Goal: Transaction & Acquisition: Purchase product/service

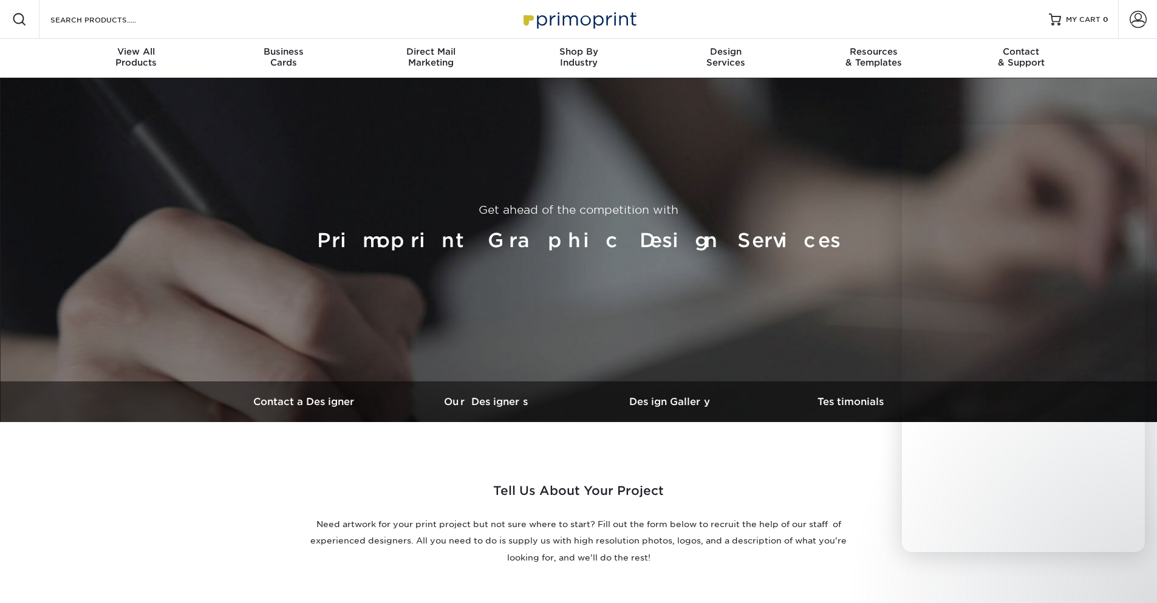
select select "No Logo"
select select "Business Card - $100"
select select "Foil"
select select "Has Logo"
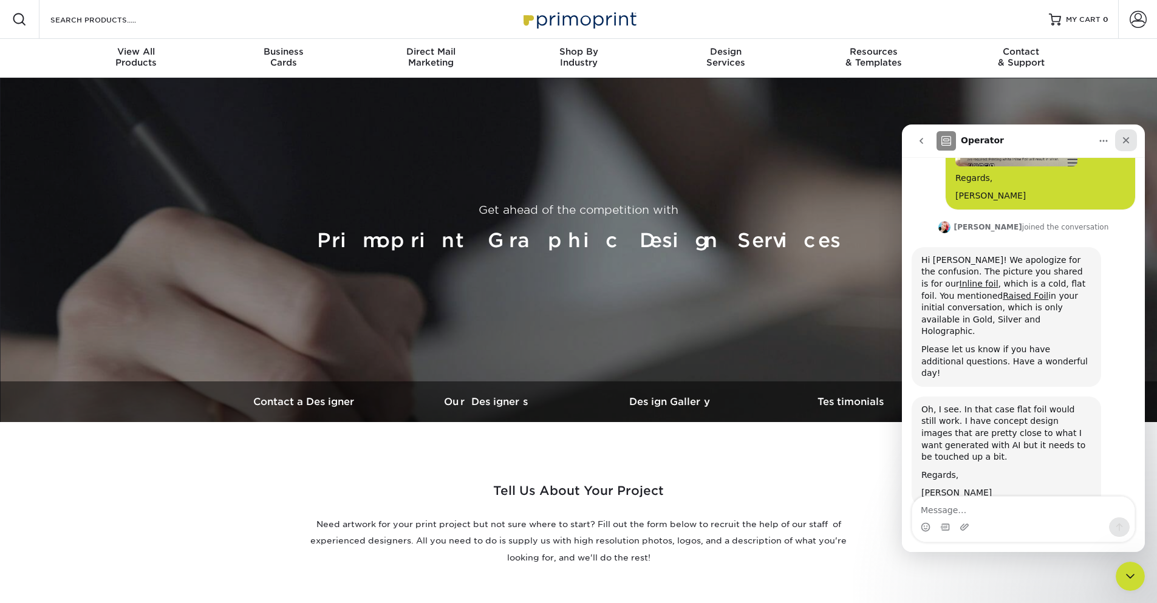
click at [1128, 139] on icon "Close" at bounding box center [1126, 140] width 7 height 7
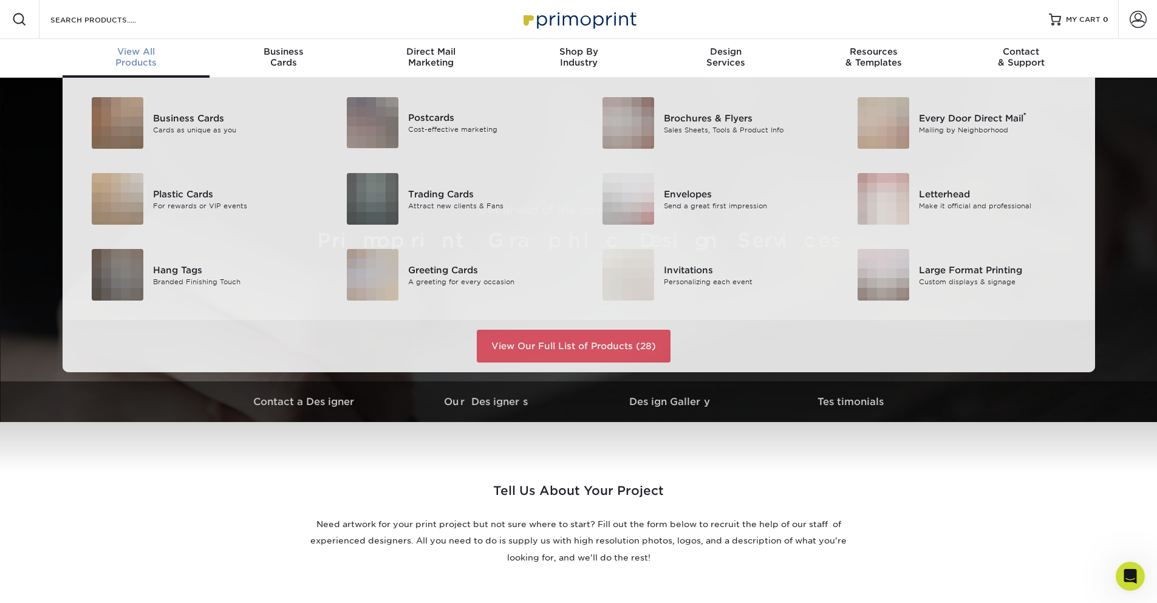
scroll to position [867, 0]
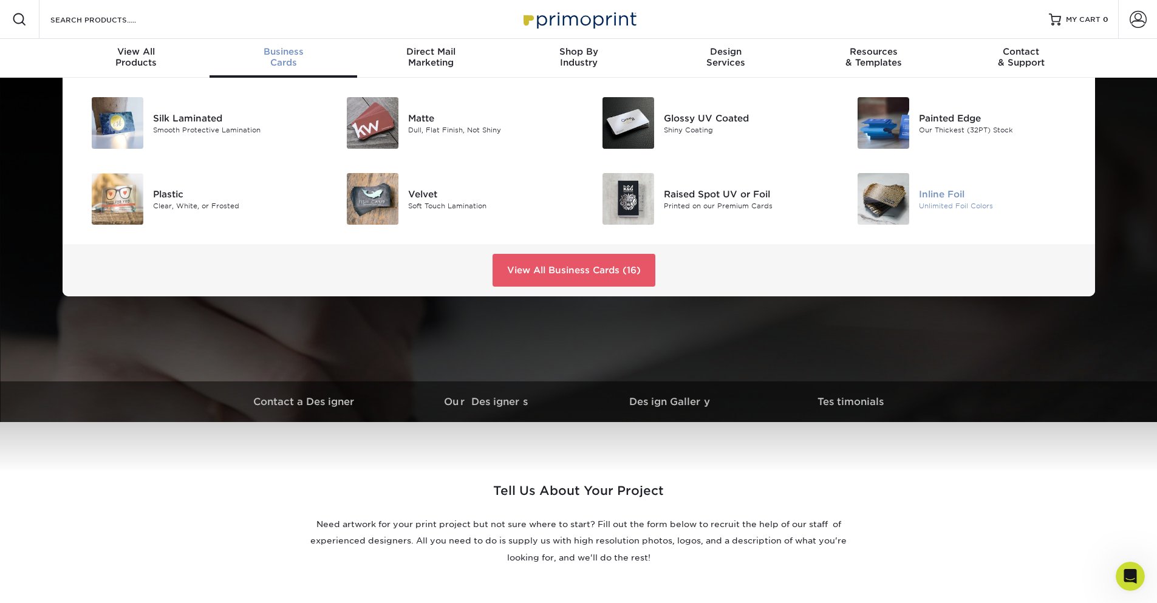
click at [958, 200] on div "Inline Foil" at bounding box center [999, 193] width 161 height 13
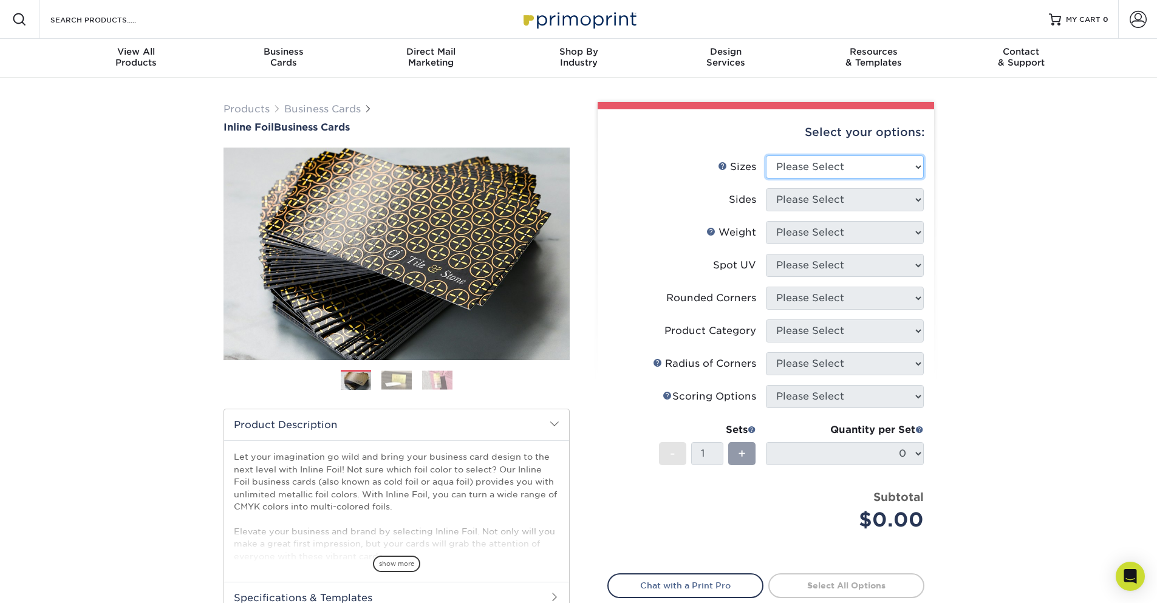
select select "2.00x3.50"
click at [766, 155] on select "Please Select 1.5" x 3.5" - Mini 1.75" x 3.5" - Mini 2" x 2" - Square 2" x 3" -…" at bounding box center [845, 166] width 158 height 23
select select "34527644-b4fd-4ffb-9092-1318eefcd9d9"
click at [766, 188] on select "Please Select Print Both Sides - Foil Back Only Print Both Sides - Foil Both Si…" at bounding box center [845, 199] width 158 height 23
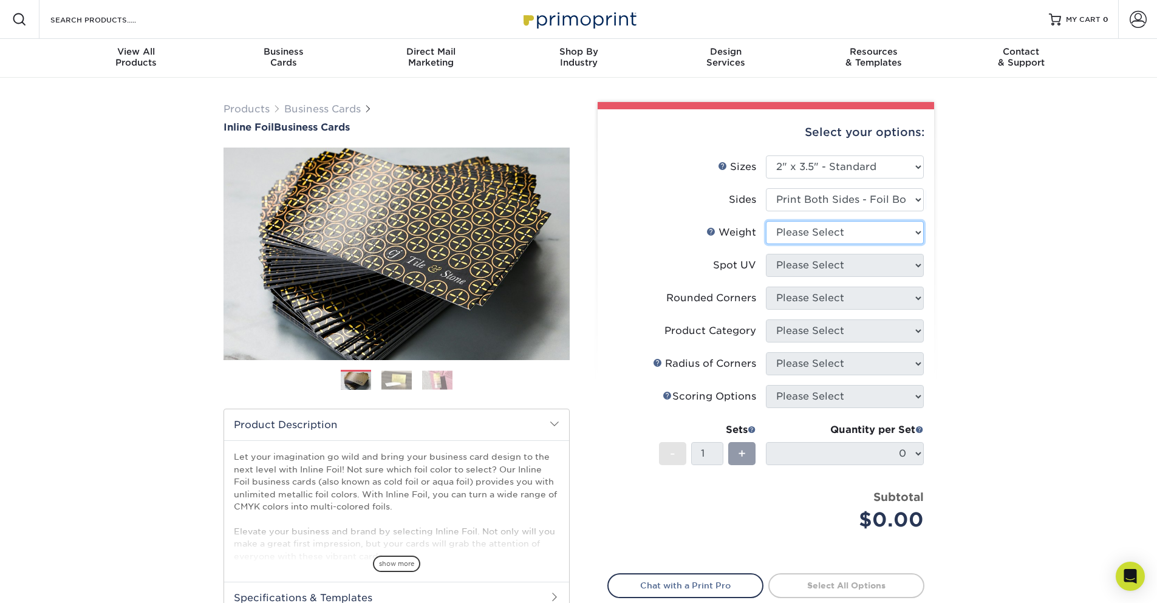
select select "16PT"
click at [766, 221] on select "Please Select 16PT" at bounding box center [845, 232] width 158 height 23
select select "0"
click at [766, 254] on select "Please Select No Spot UV Front and Back (Both Sides) Front Only Back Only" at bounding box center [845, 265] width 158 height 23
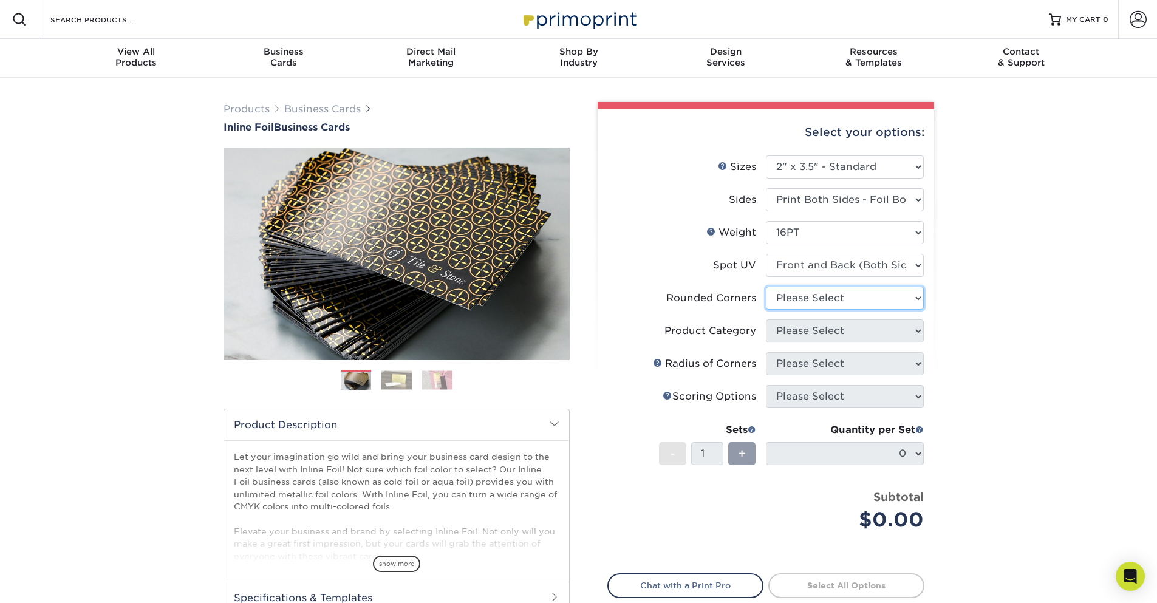
select select "0"
click at [766, 287] on select "Please Select Yes - Round 2 Corners Yes - Round 4 Corners No" at bounding box center [845, 298] width 158 height 23
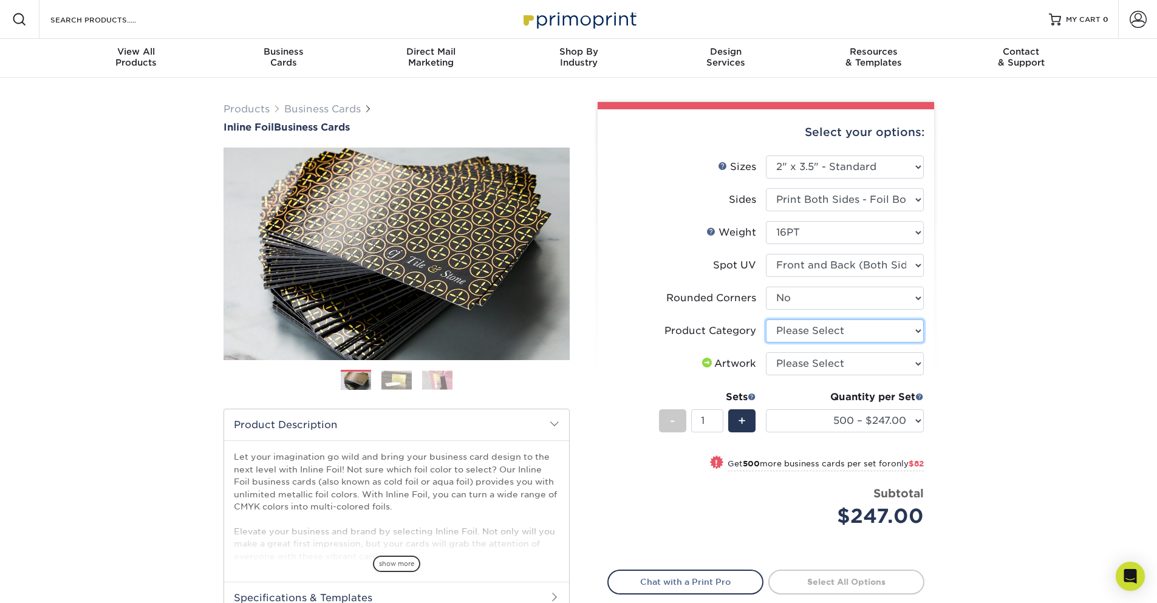
select select "3b5148f1-0588-4f88-a218-97bcfdce65c1"
click at [766, 319] on select "Please Select Business Cards" at bounding box center [845, 330] width 158 height 23
select select "upload"
click at [766, 352] on select "Please Select I will upload files I need a design - $100" at bounding box center [845, 363] width 158 height 23
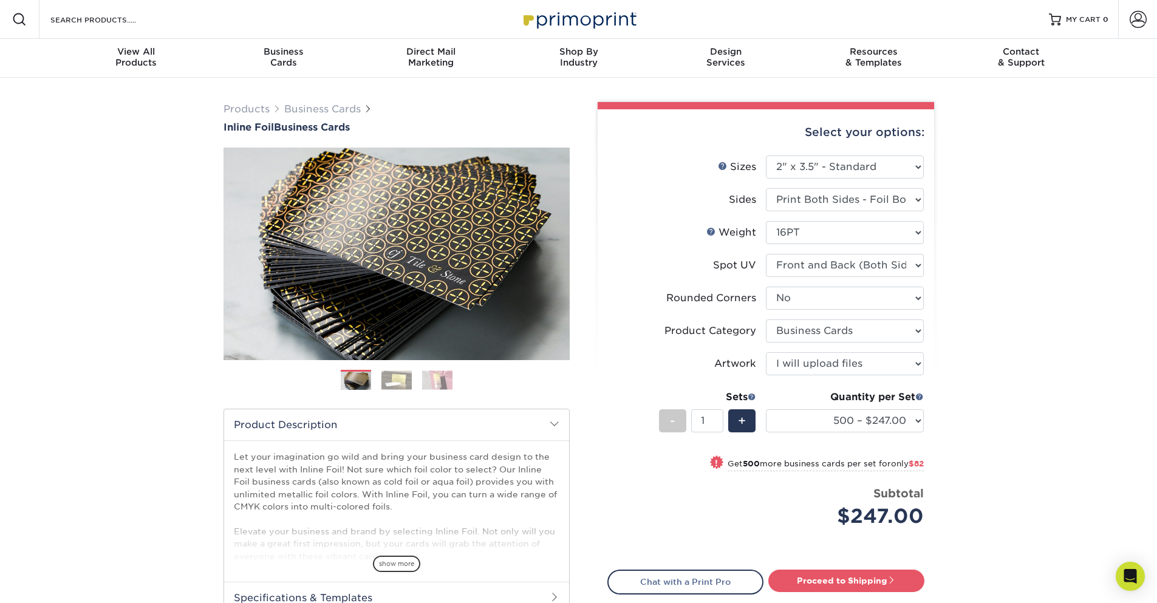
click at [1042, 365] on div "Products Business Cards Inline Foil Business Cards Previous Next" at bounding box center [578, 402] width 1157 height 649
click at [878, 423] on select "500 – $247.00 1000 – $329.00 2500 – $618.00 5000 – $884.00" at bounding box center [845, 420] width 158 height 23
click at [855, 582] on link "Proceed to Shipping" at bounding box center [846, 581] width 156 height 22
type input "Set 1"
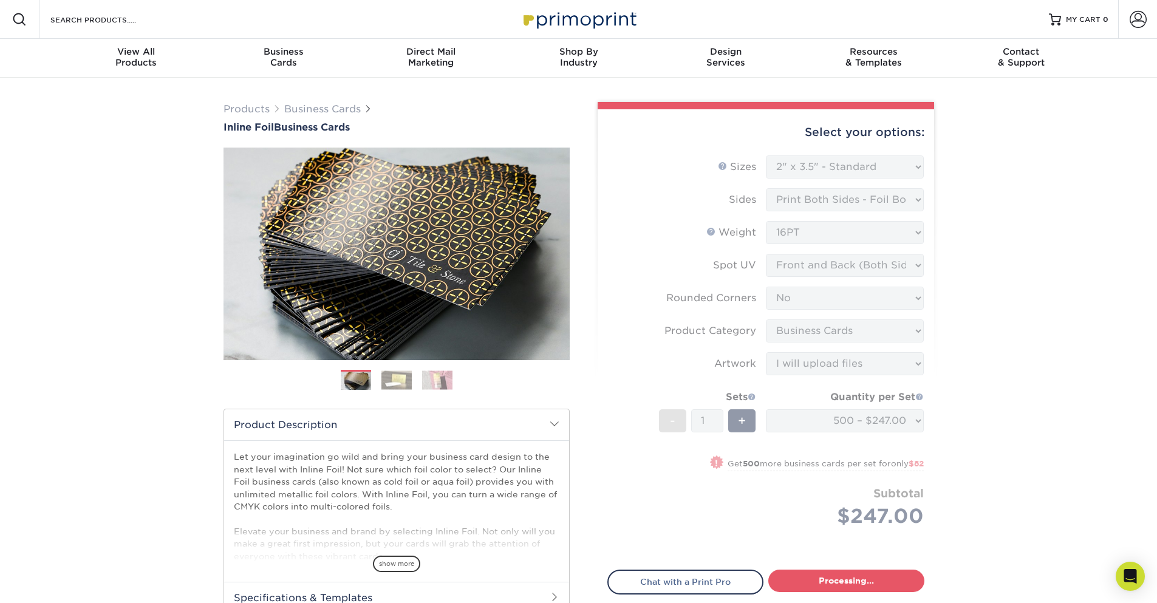
select select "cfd6dd33-ec58-4860-97ee-82685a2efcc3"
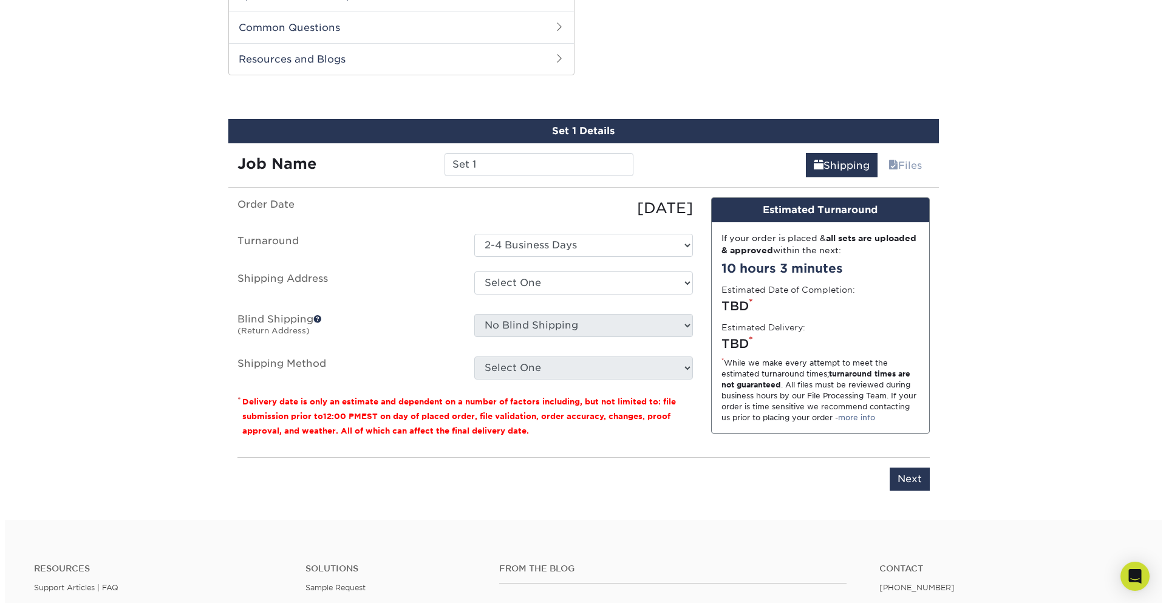
scroll to position [618, 0]
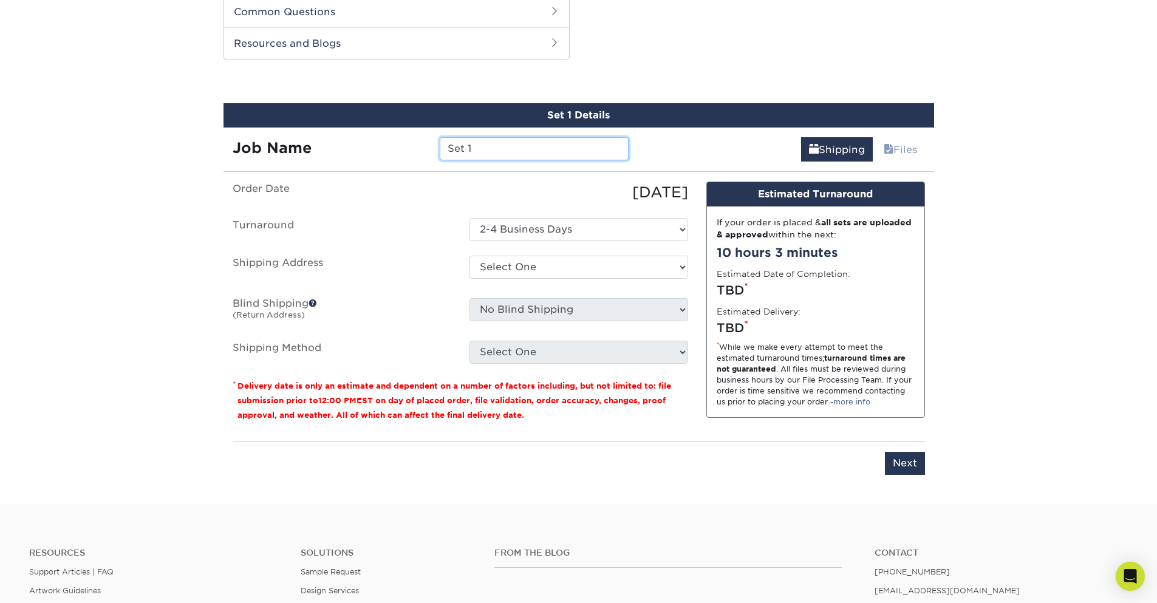
click at [504, 149] on input "Set 1" at bounding box center [534, 148] width 189 height 23
click at [898, 141] on link "Files" at bounding box center [900, 149] width 49 height 24
click at [524, 281] on div "Select One + Add New Address - Login" at bounding box center [578, 270] width 237 height 28
select select "newaddress"
click at [469, 256] on select "Select One + Add New Address - Login" at bounding box center [578, 267] width 219 height 23
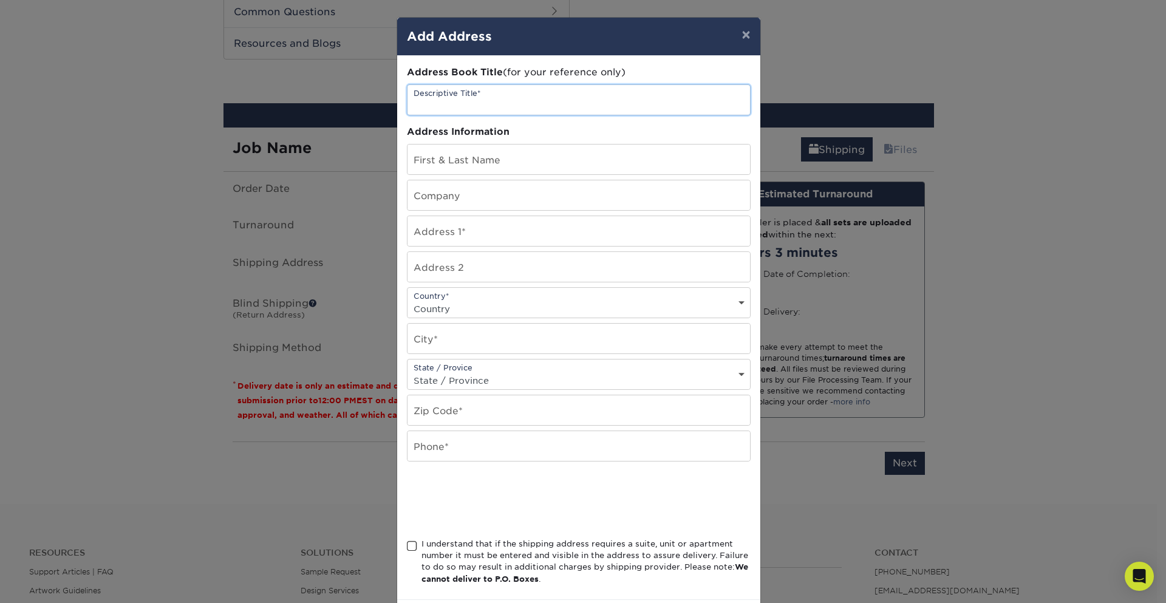
click at [493, 95] on input "text" at bounding box center [579, 100] width 343 height 30
type input "sym"
click at [458, 165] on input "text" at bounding box center [579, 160] width 343 height 30
type input "[PERSON_NAME]"
type input "343 Palos Verdes Blvd"
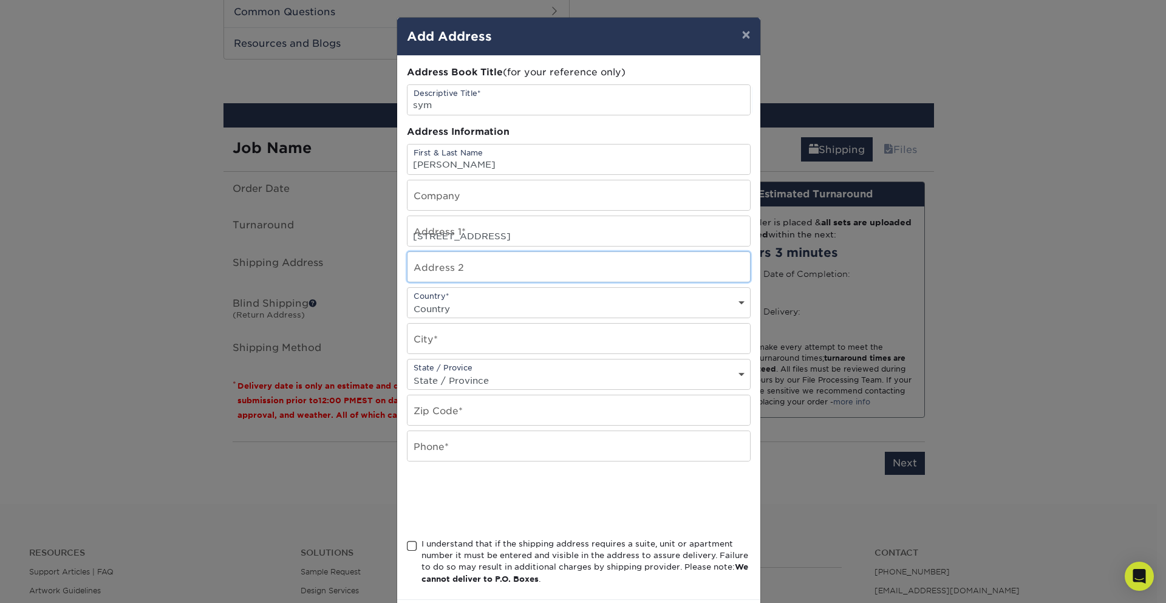
type input "Apt 32"
select select "US"
type input "Redondo Beach"
select select "CA"
type input "90277-6325"
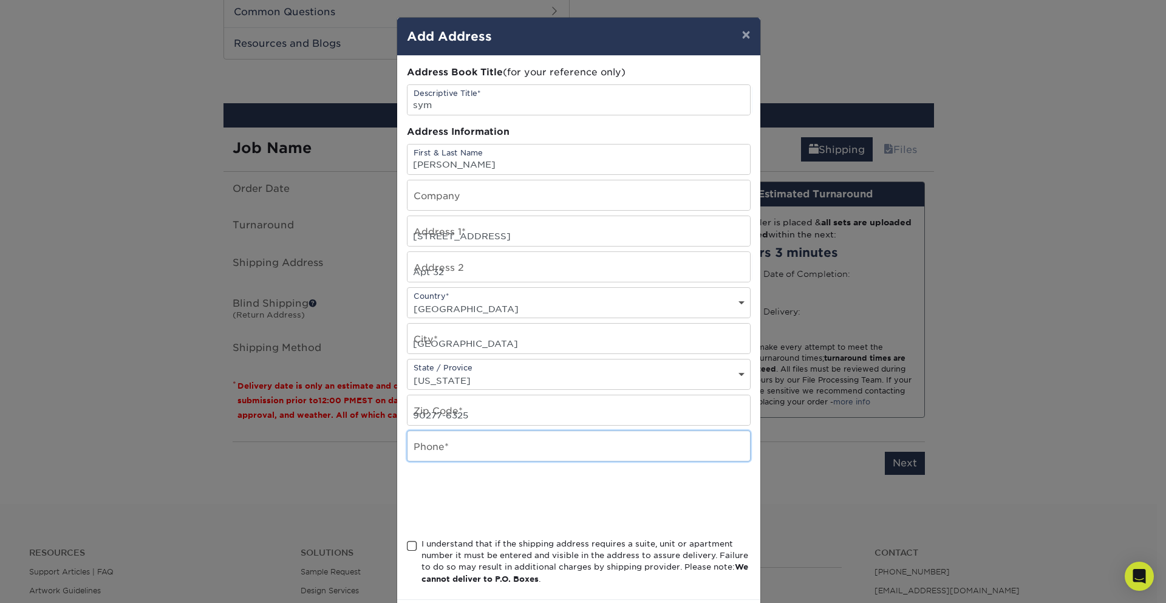
type input "6613092232"
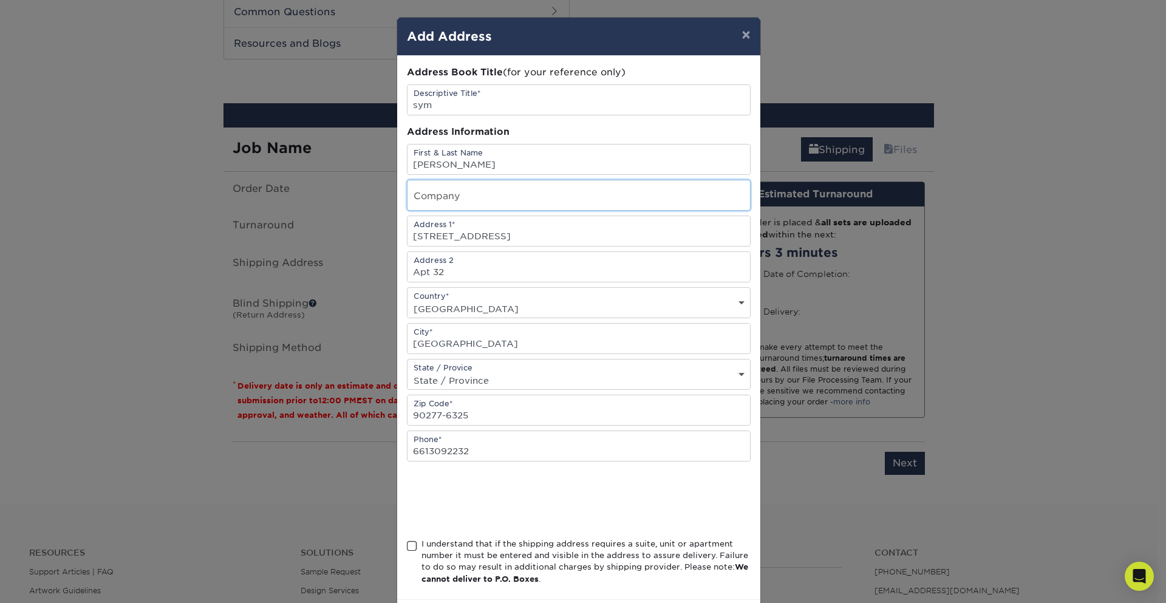
click at [455, 202] on input "text" at bounding box center [579, 195] width 343 height 30
type input "SymBizzNet LLC"
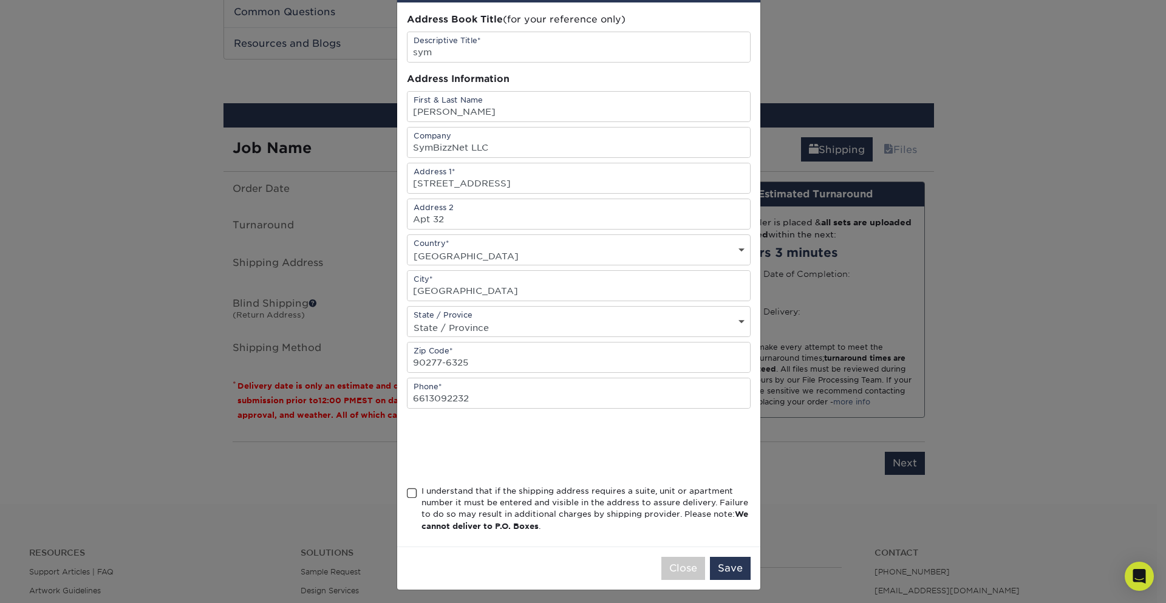
scroll to position [57, 0]
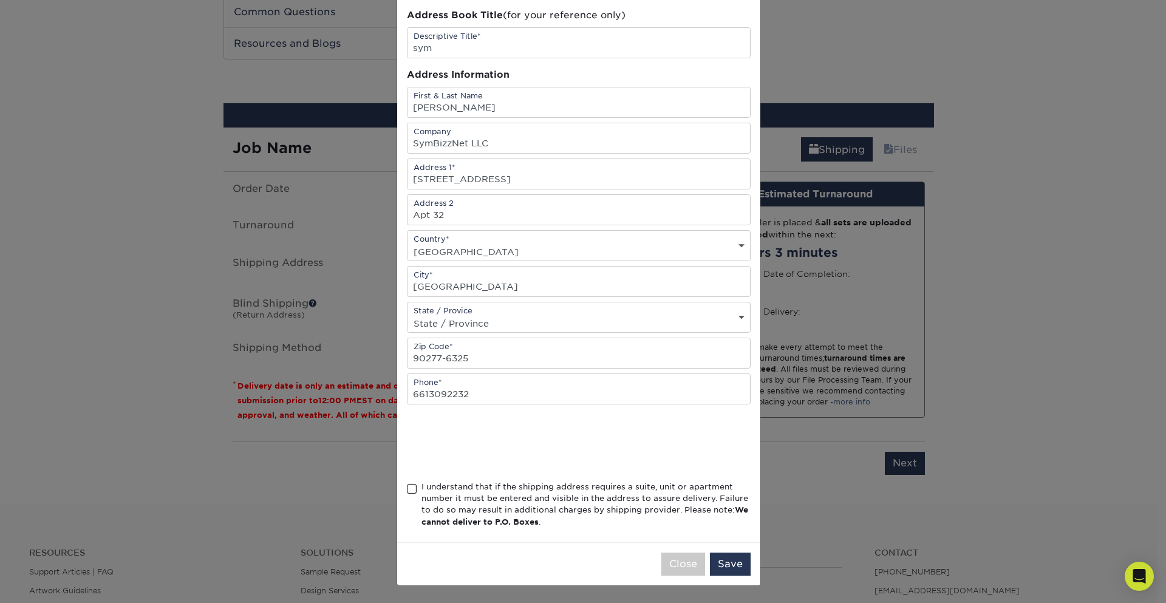
click at [407, 491] on span at bounding box center [412, 489] width 10 height 12
click at [0, 0] on input "I understand that if the shipping address requires a suite, unit or apartment n…" at bounding box center [0, 0] width 0 height 0
click at [454, 215] on input "Apt 32" at bounding box center [579, 210] width 343 height 30
click at [485, 210] on input "Apt 32" at bounding box center [579, 210] width 343 height 30
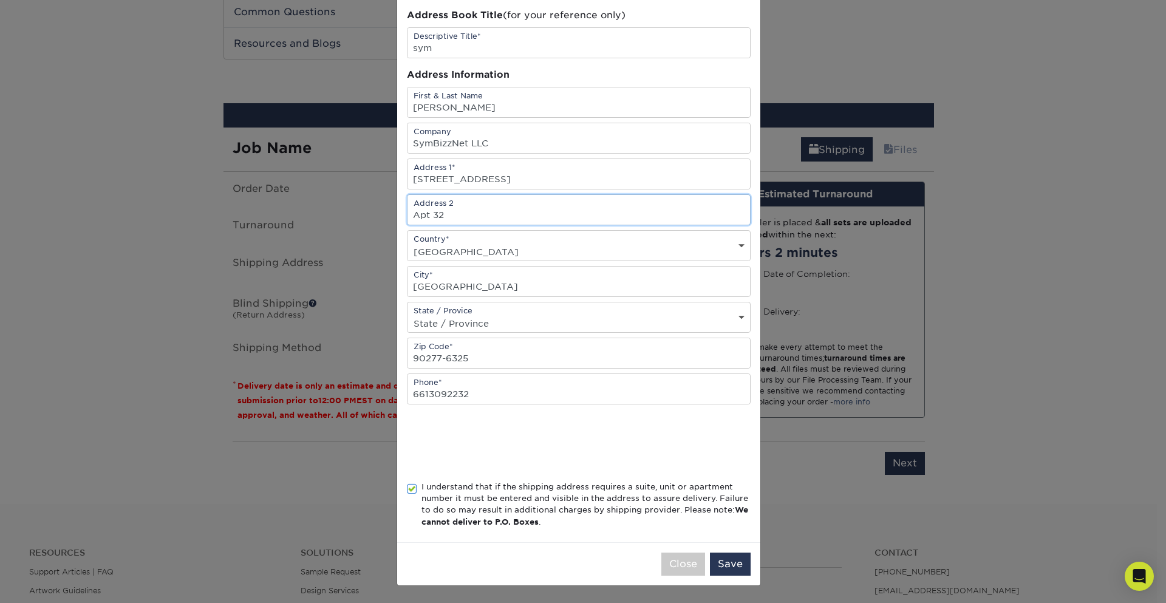
click at [485, 210] on input "Apt 32" at bounding box center [579, 210] width 343 height 30
click at [531, 179] on input "343 Palos Verdes Blvd" at bounding box center [579, 174] width 343 height 30
paste input "Apt 32"
type input "[STREET_ADDRESS]"
click at [576, 274] on input "Redondo Beach" at bounding box center [579, 282] width 343 height 30
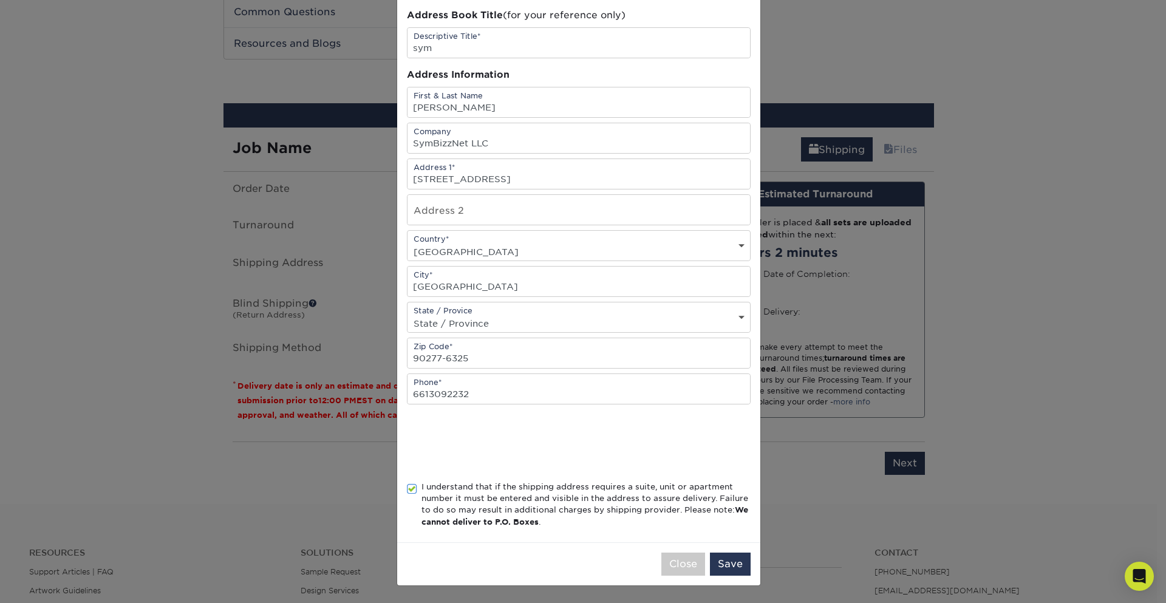
click at [674, 433] on div at bounding box center [579, 442] width 344 height 47
click at [715, 559] on button "Save" at bounding box center [730, 564] width 41 height 23
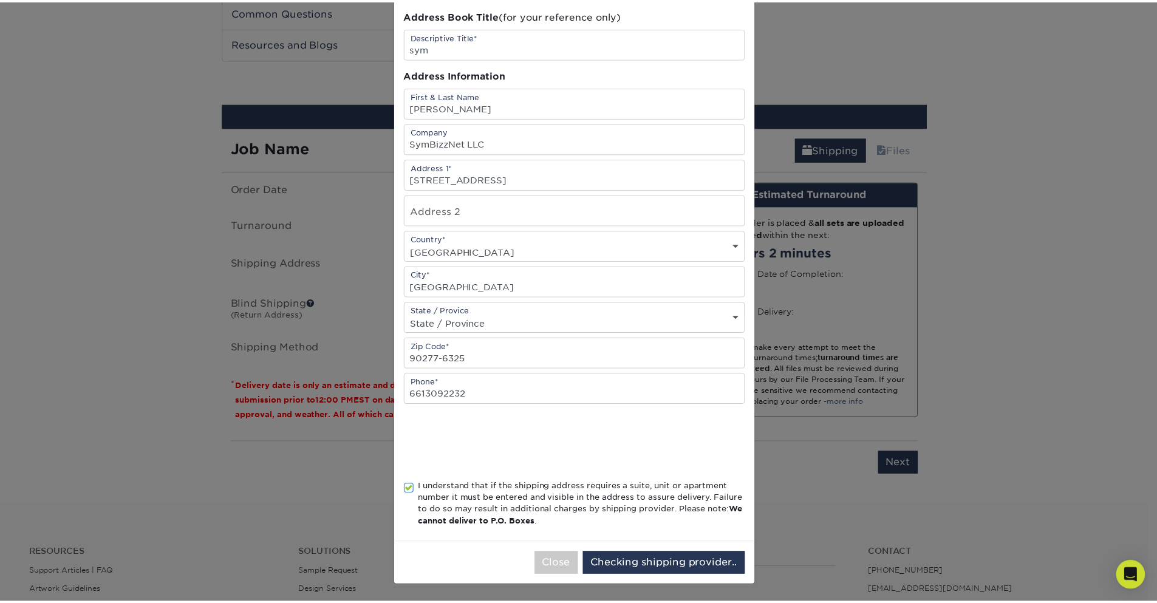
scroll to position [0, 0]
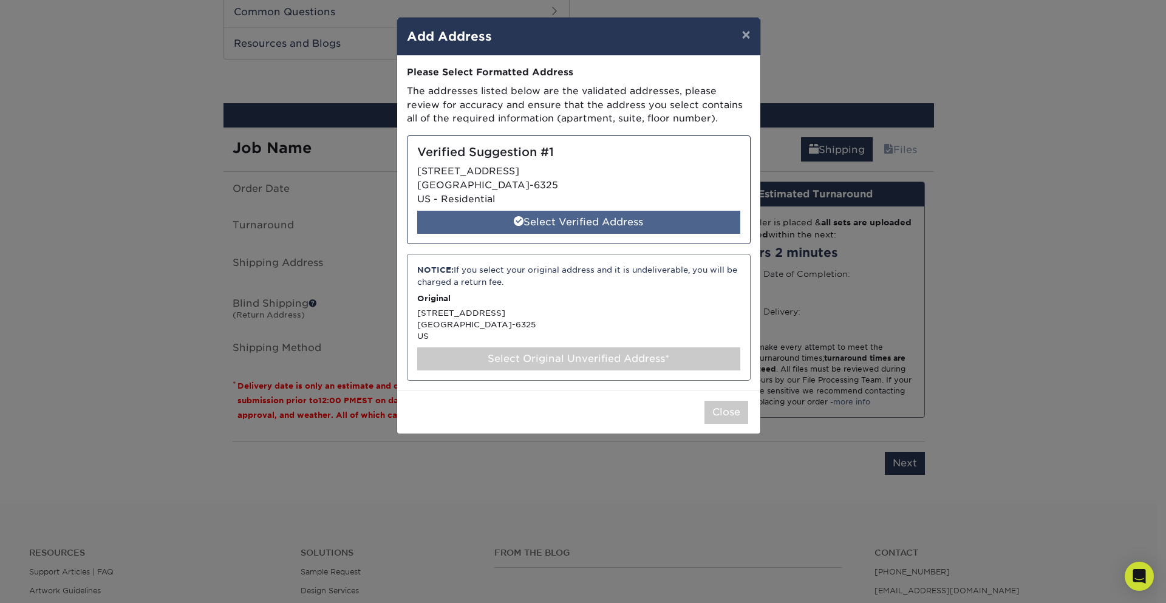
click at [561, 224] on div "Select Verified Address" at bounding box center [578, 222] width 323 height 23
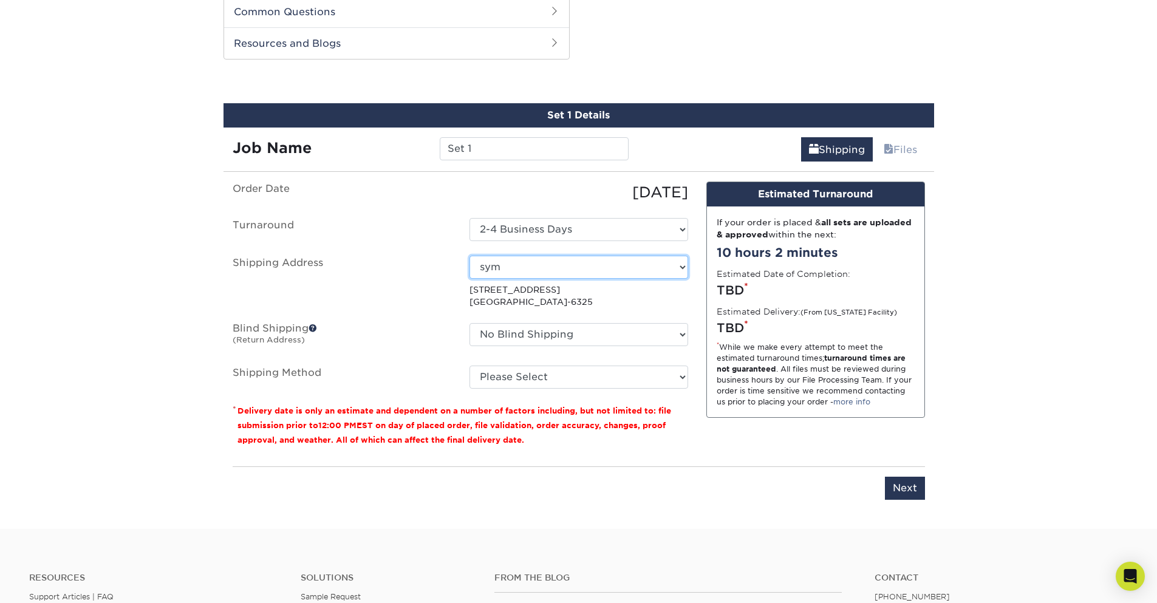
click at [469, 256] on select "Select One sym + Add New Address - Login" at bounding box center [578, 267] width 219 height 23
click at [469, 279] on select "Select One sym + Add New Address - Login" at bounding box center [578, 267] width 219 height 23
select select "-1"
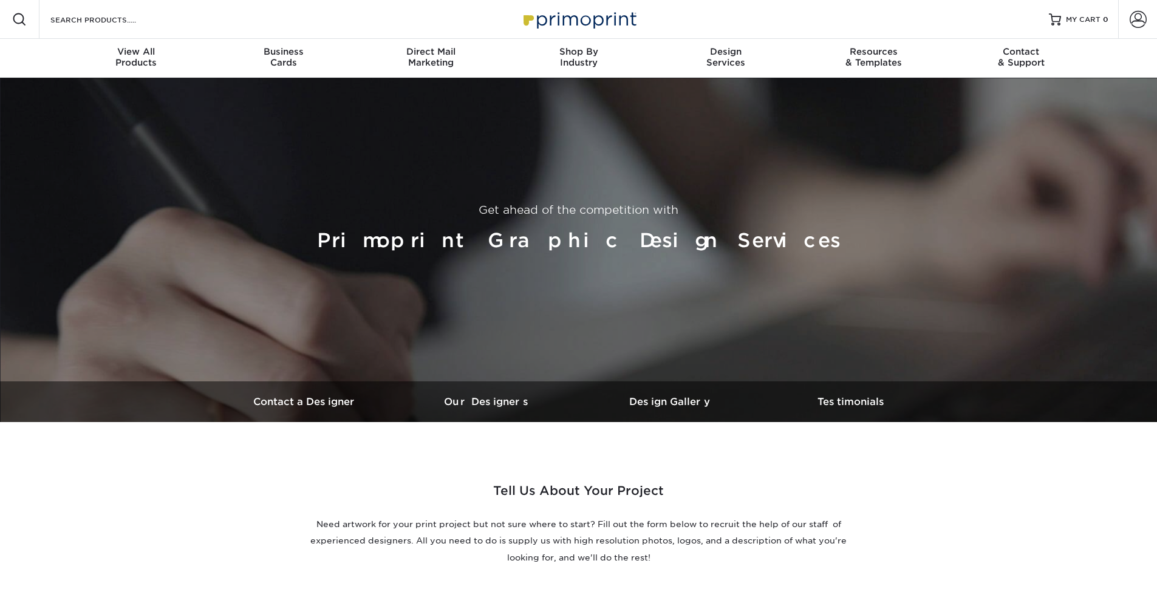
select select "No Logo"
select select "Business Card - $100"
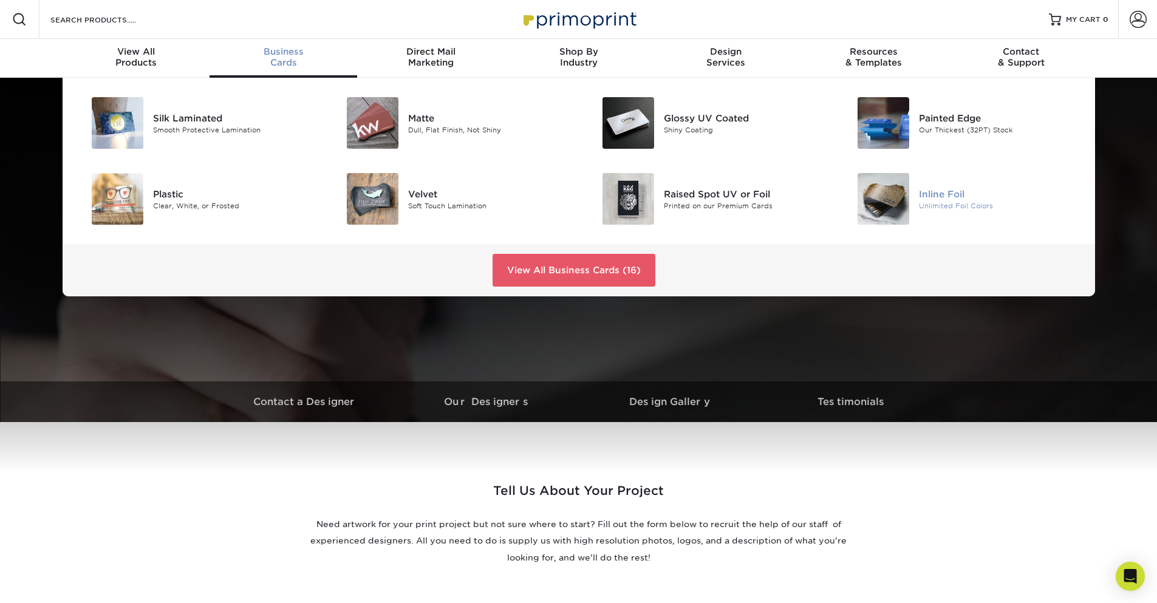
click at [941, 194] on div "Inline Foil" at bounding box center [999, 193] width 161 height 13
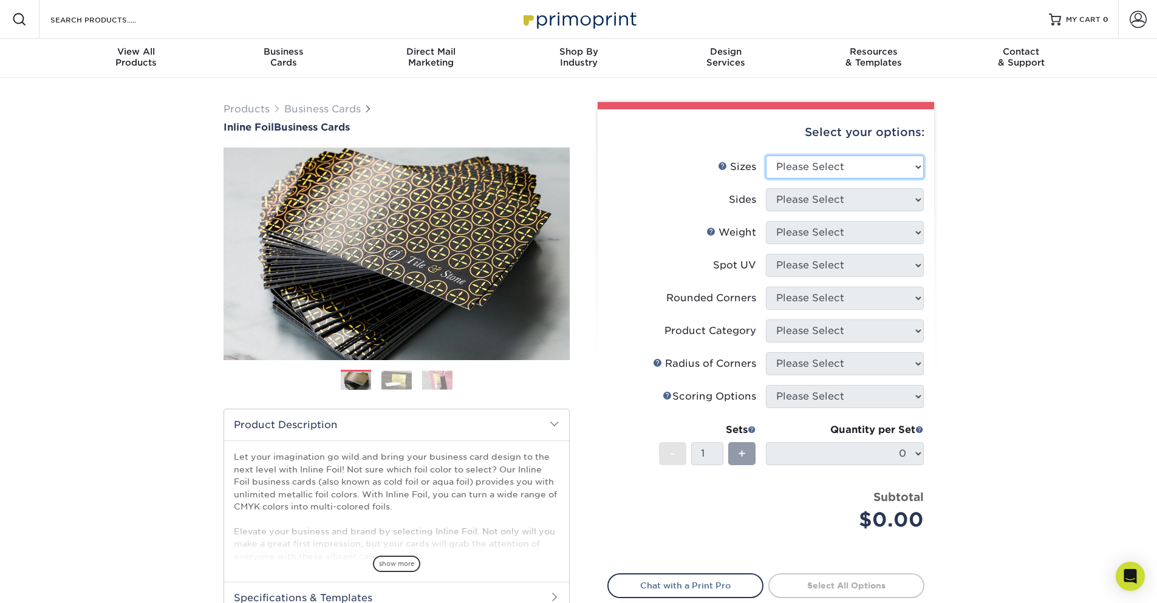
select select "2.00x3.50"
click at [766, 155] on select "Please Select 1.5" x 3.5" - Mini 1.75" x 3.5" - Mini 2" x 2" - Square 2" x 3" -…" at bounding box center [845, 166] width 158 height 23
select select "34527644-b4fd-4ffb-9092-1318eefcd9d9"
click at [766, 188] on select "Please Select Print Both Sides - Foil Back Only Print Both Sides - Foil Both Si…" at bounding box center [845, 199] width 158 height 23
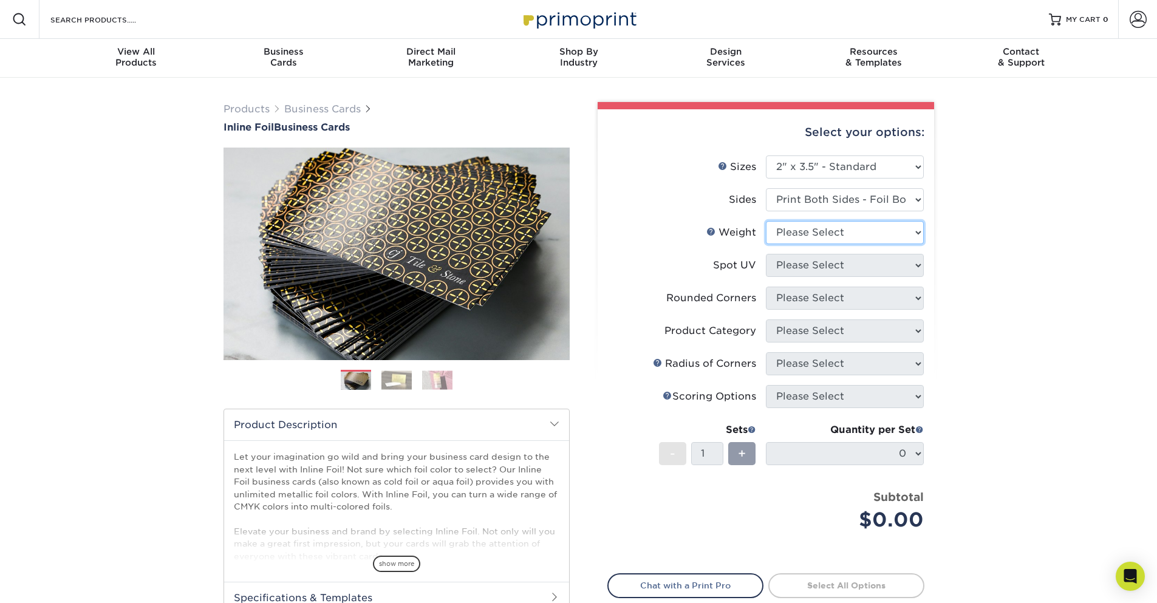
select select "16PT"
click at [766, 221] on select "Please Select 16PT" at bounding box center [845, 232] width 158 height 23
select select "0"
click at [766, 254] on select "Please Select No Spot UV Front and Back (Both Sides) Front Only Back Only" at bounding box center [845, 265] width 158 height 23
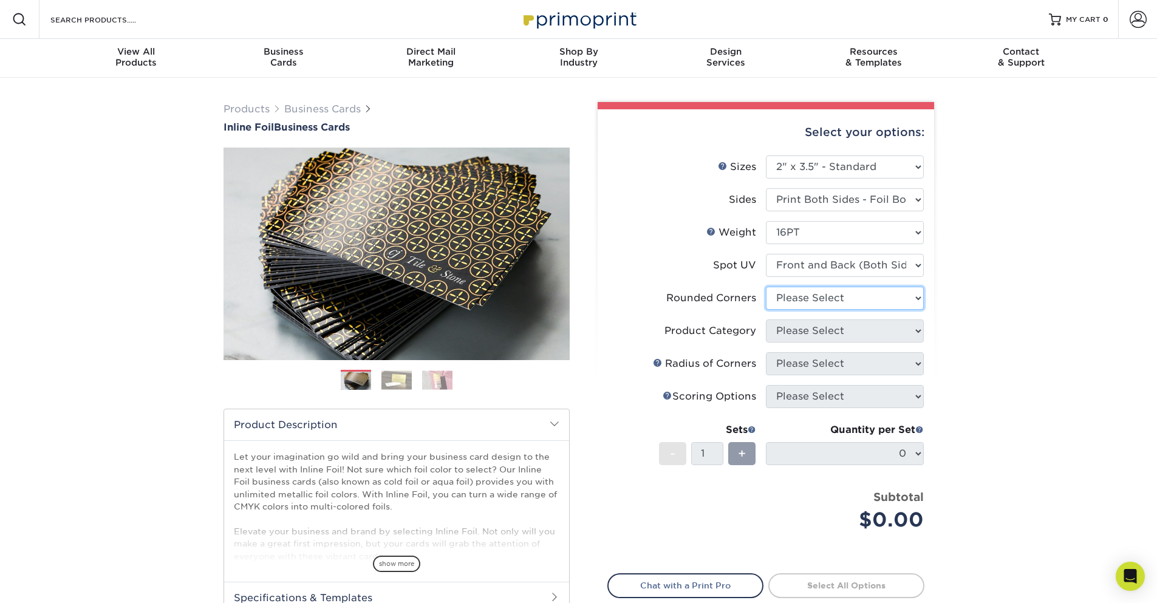
select select "0"
click at [766, 287] on select "Please Select Yes - Round 2 Corners Yes - Round 4 Corners No" at bounding box center [845, 298] width 158 height 23
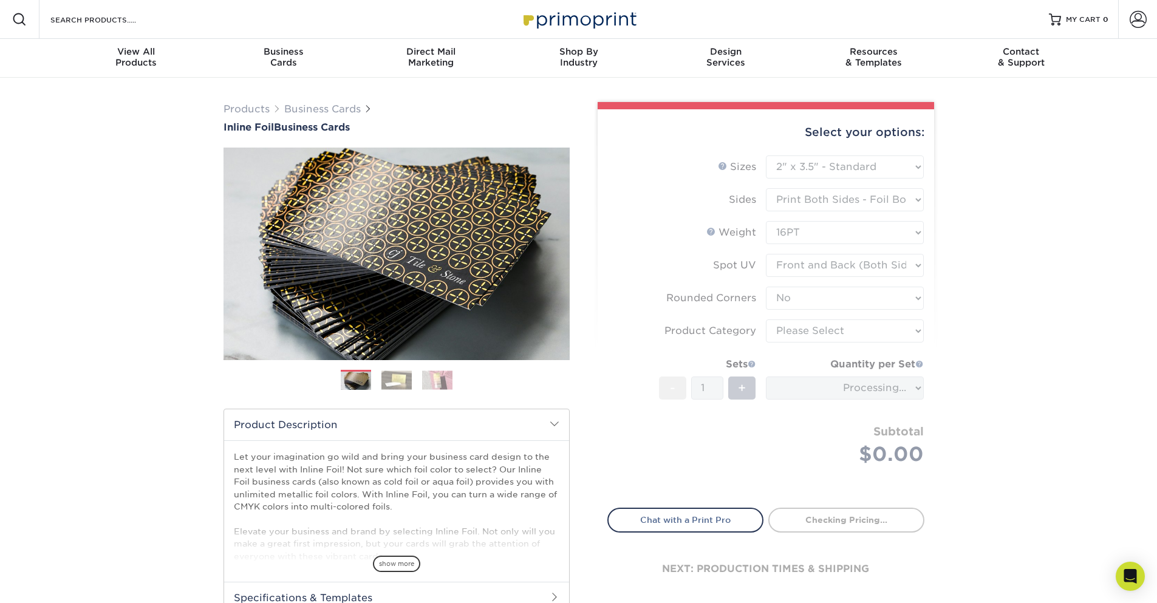
click at [814, 331] on form "Sizes Help Sizes Please Select 1.5" x 3.5" - Mini 1.75" x 3.5" - Mini 2" x 2" -…" at bounding box center [765, 324] width 317 height 338
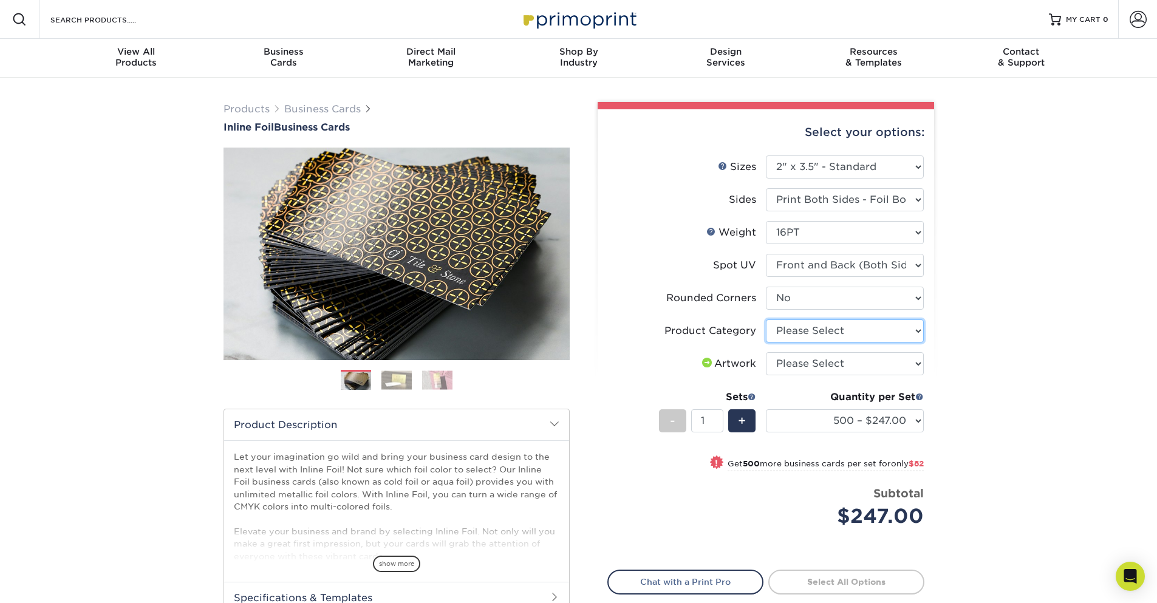
select select "3b5148f1-0588-4f88-a218-97bcfdce65c1"
click at [766, 319] on select "Please Select Business Cards" at bounding box center [845, 330] width 158 height 23
select select "upload"
click at [766, 352] on select "Please Select I will upload files I need a design - $100" at bounding box center [845, 363] width 158 height 23
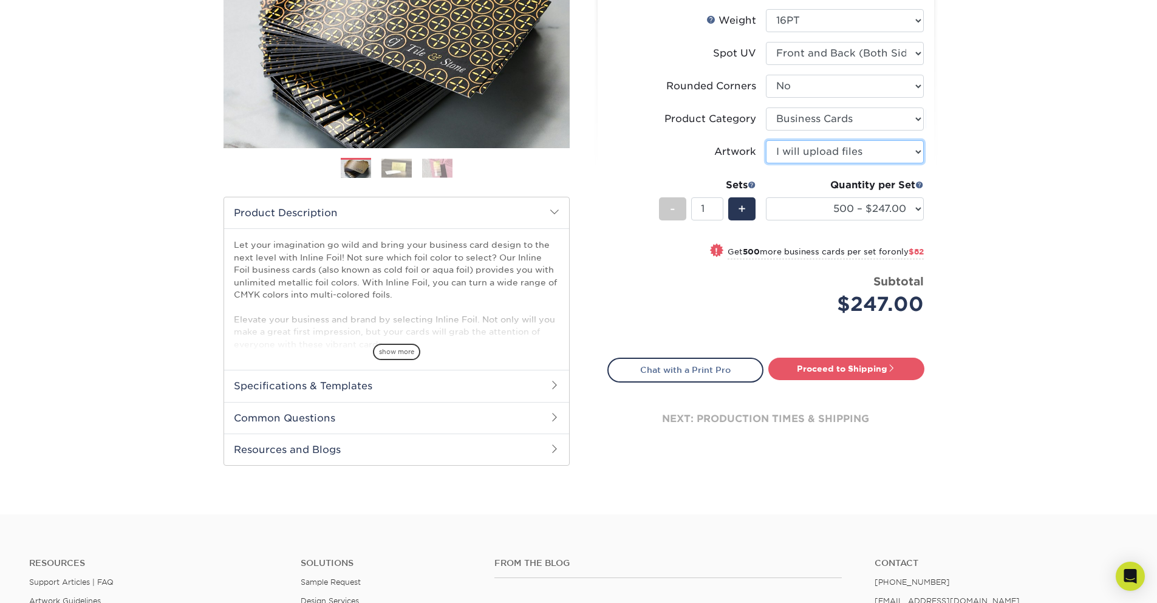
scroll to position [219, 0]
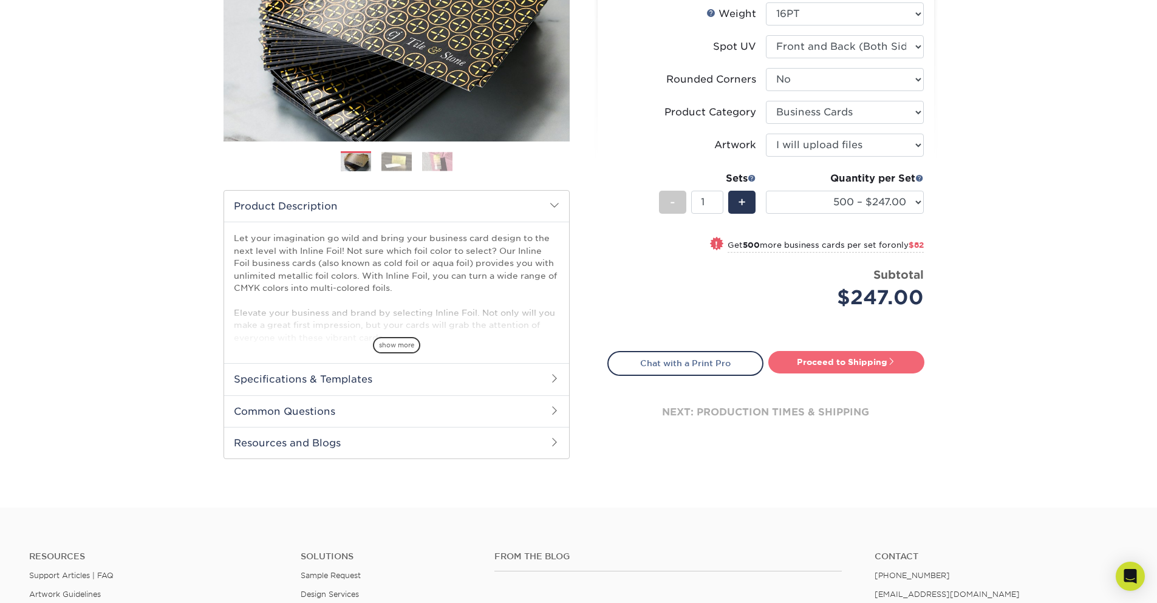
click at [815, 361] on link "Proceed to Shipping" at bounding box center [846, 362] width 156 height 22
type input "Set 1"
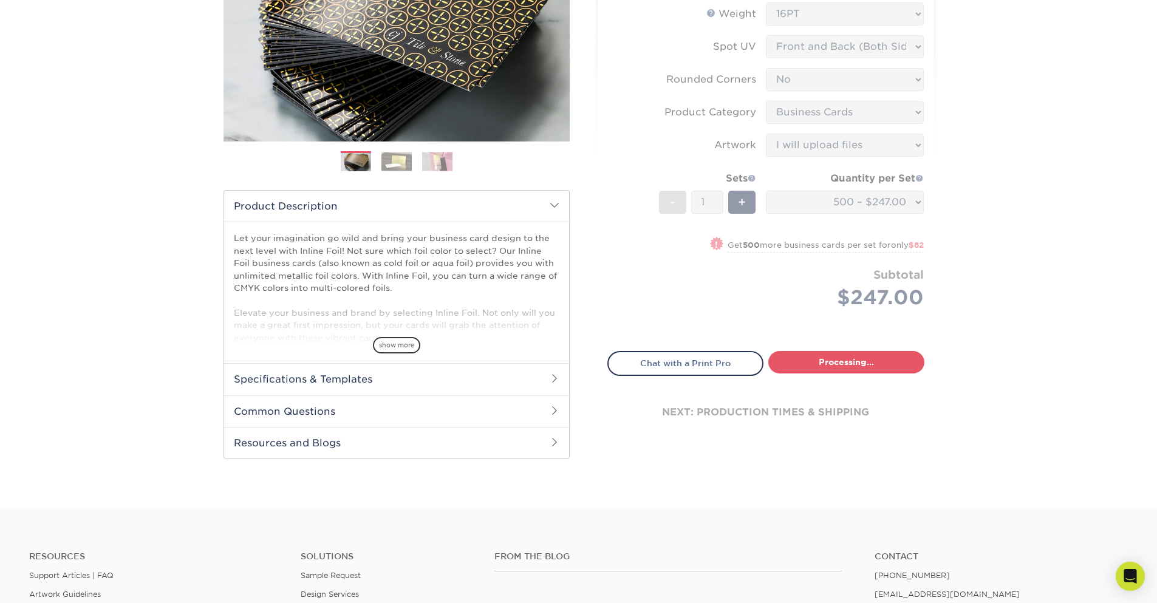
select select "cfd6dd33-ec58-4860-97ee-82685a2efcc3"
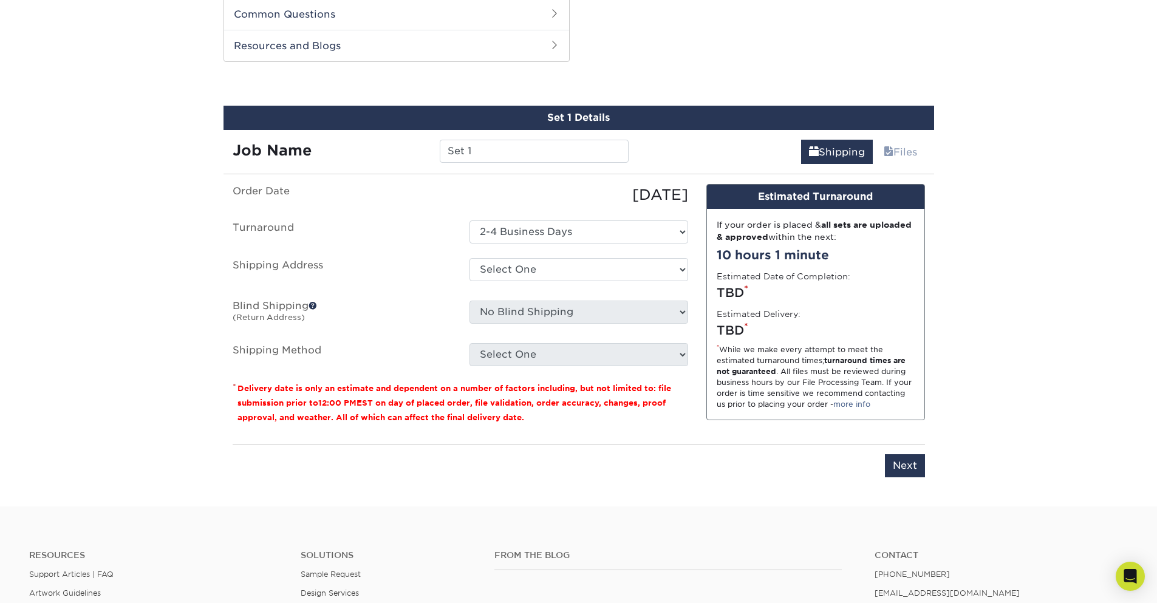
scroll to position [618, 0]
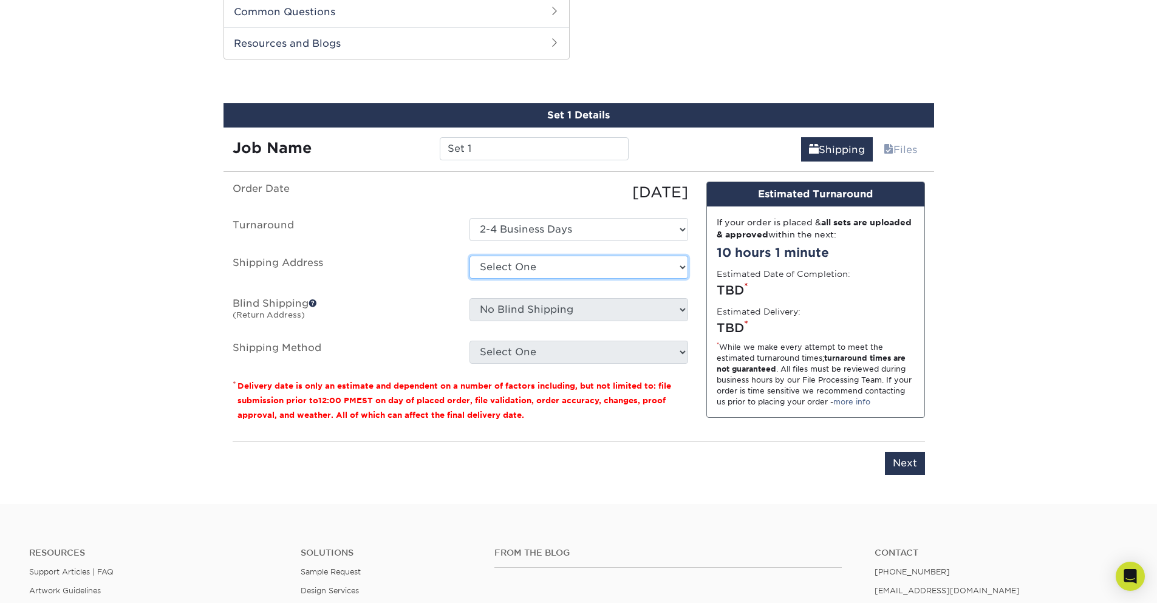
drag, startPoint x: 527, startPoint y: 268, endPoint x: 538, endPoint y: 233, distance: 37.5
click at [538, 233] on ul "Order Date 08/25/2025 Turnaround Select One 2-4 Business Days Shipping Address …" at bounding box center [461, 273] width 456 height 182
click at [539, 230] on select "Select One 2-4 Business Days" at bounding box center [578, 229] width 219 height 23
click at [469, 279] on select "Select One sym + Add New Address - Login" at bounding box center [578, 267] width 219 height 23
select select "-1"
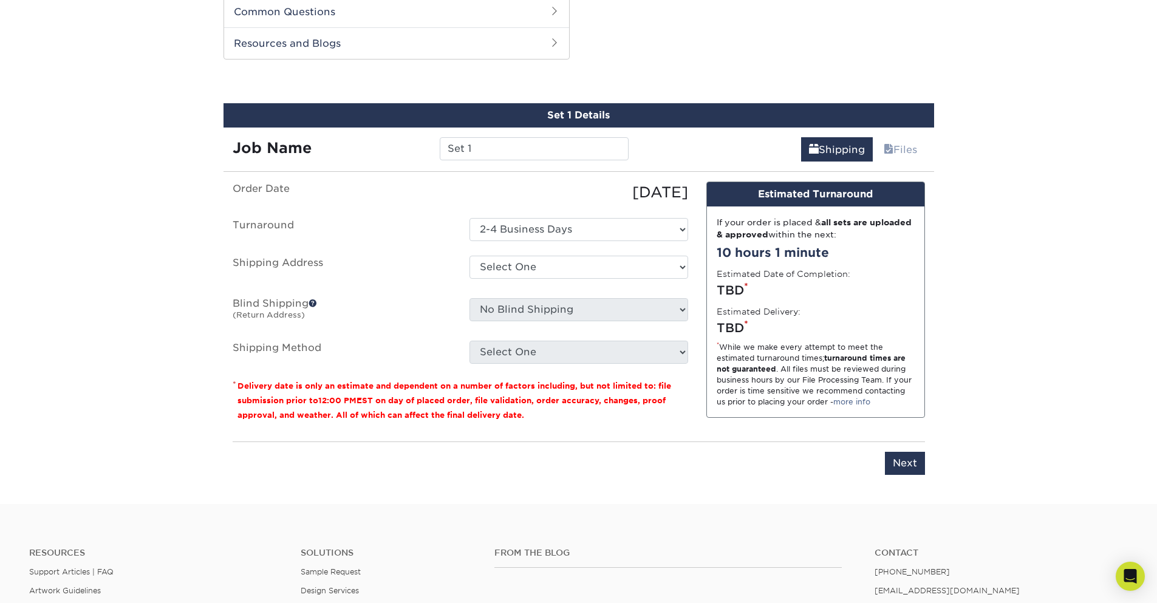
scroll to position [0, 0]
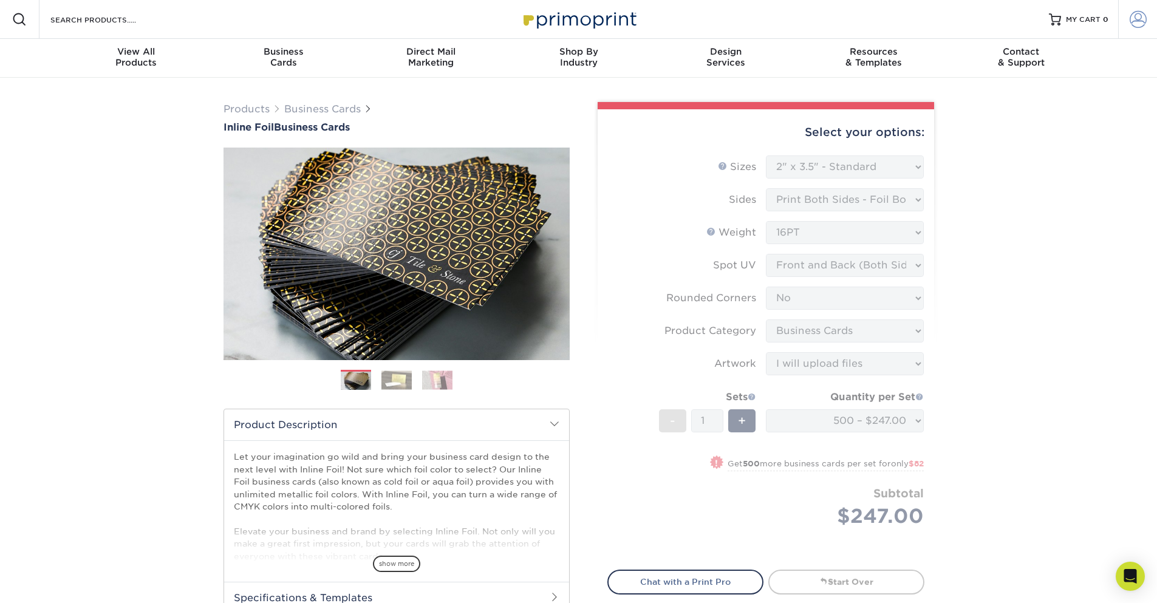
click at [1137, 16] on span at bounding box center [1138, 19] width 17 height 17
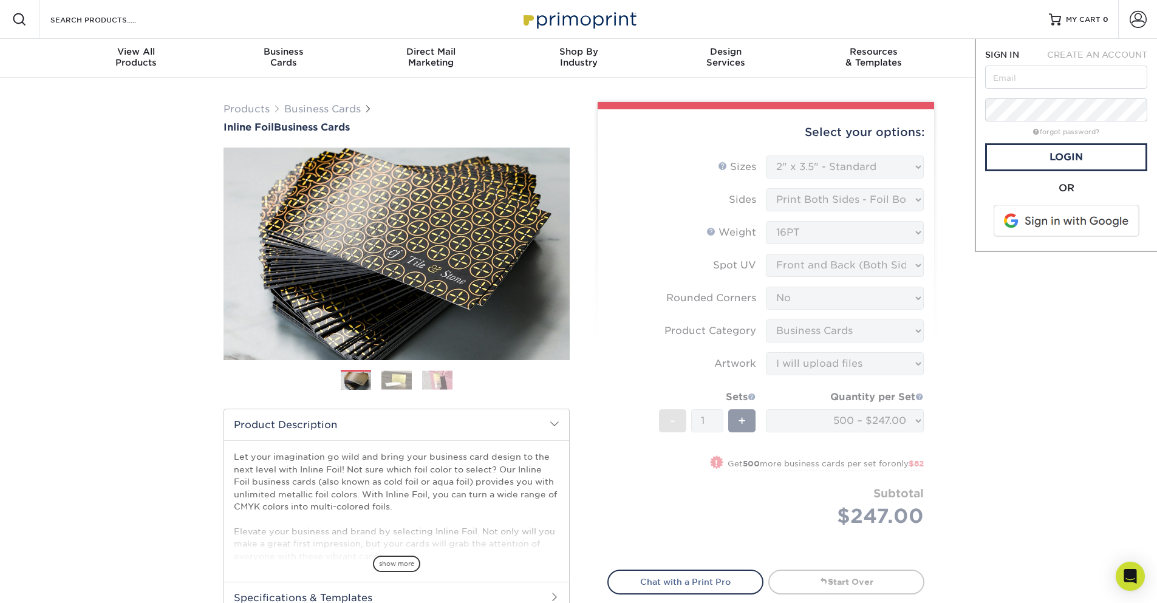
click at [1069, 53] on span "CREATE AN ACCOUNT" at bounding box center [1097, 55] width 100 height 10
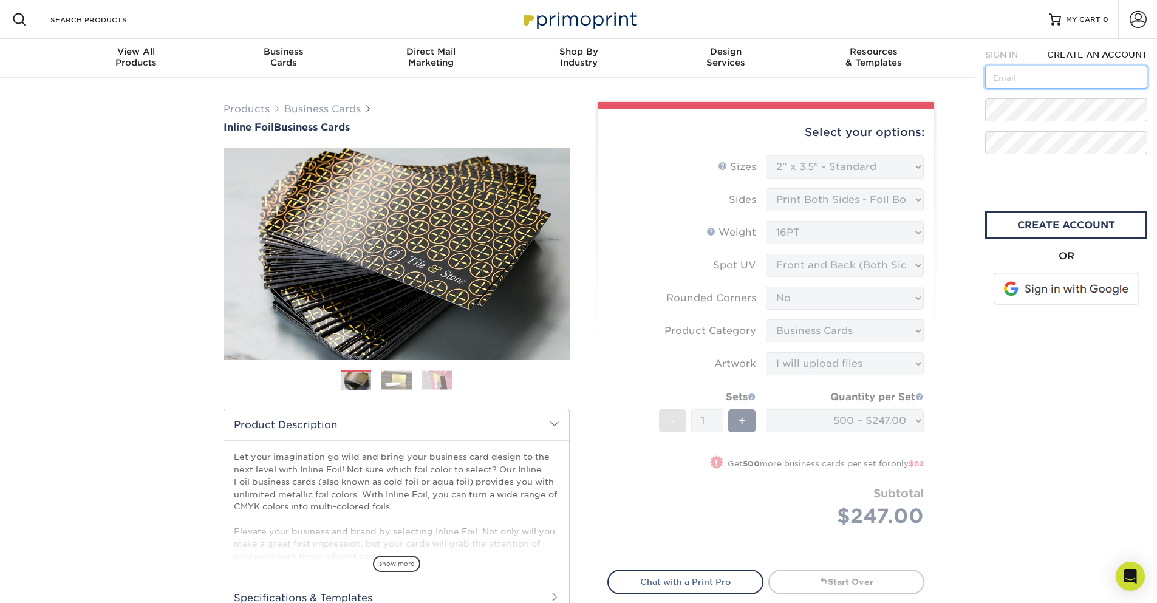
click at [1020, 78] on input "text" at bounding box center [1066, 77] width 162 height 23
type input "[EMAIL_ADDRESS][DOMAIN_NAME]"
click at [1058, 223] on link "create account" at bounding box center [1066, 225] width 162 height 28
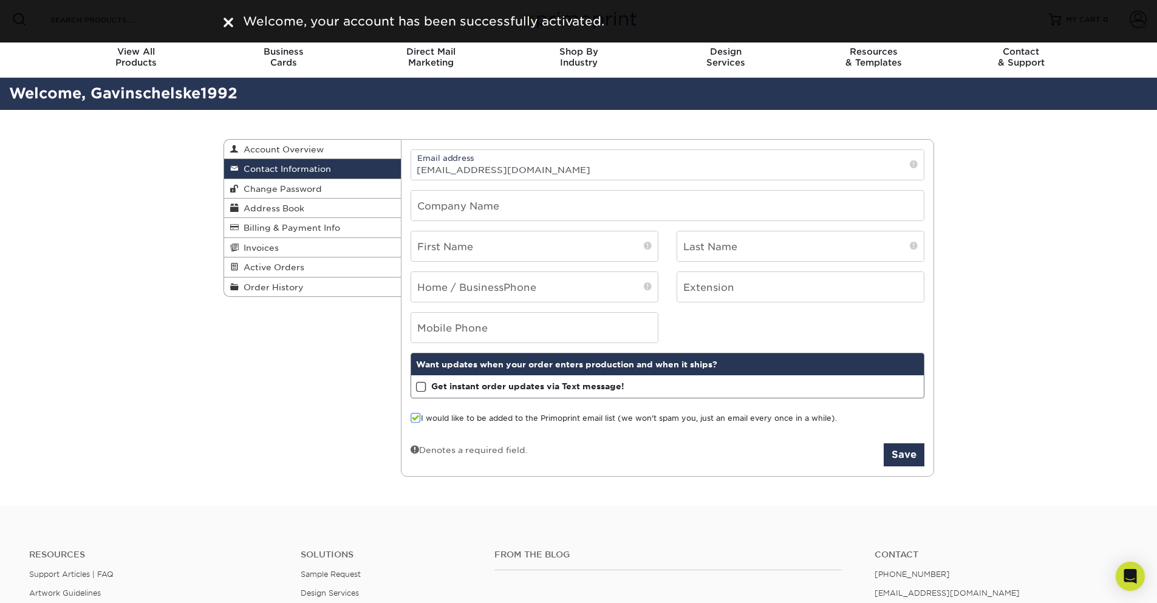
click at [196, 405] on div "Contact Information Account Overview Contact Information Change Password Addres…" at bounding box center [578, 308] width 1157 height 397
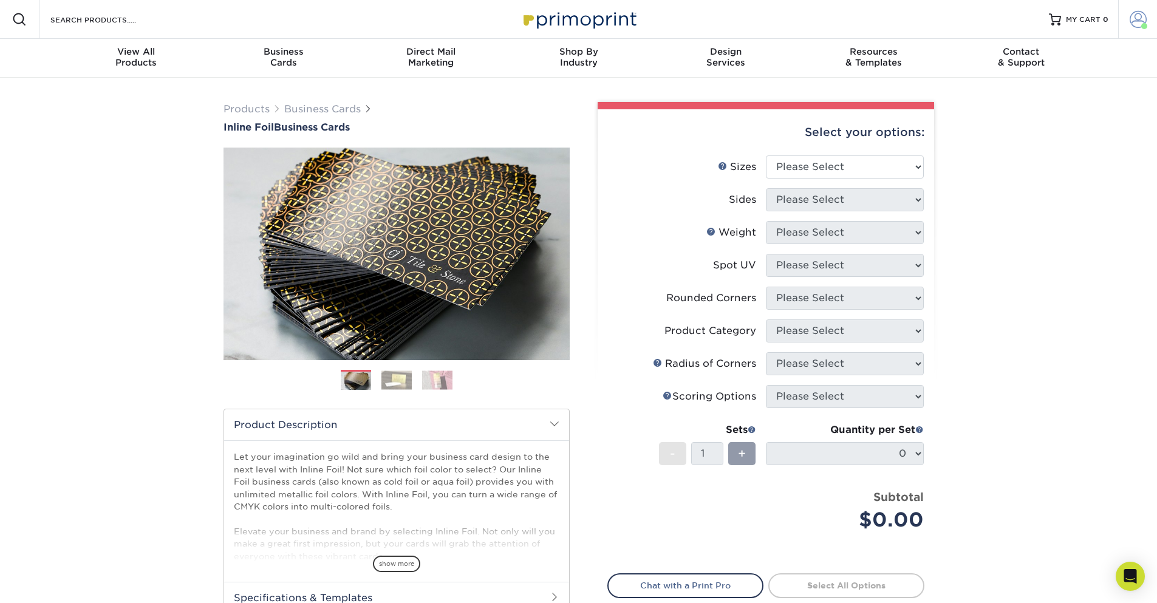
click at [1143, 15] on span at bounding box center [1138, 19] width 17 height 17
click at [1009, 87] on link "Account Dashboard" at bounding box center [1066, 86] width 152 height 16
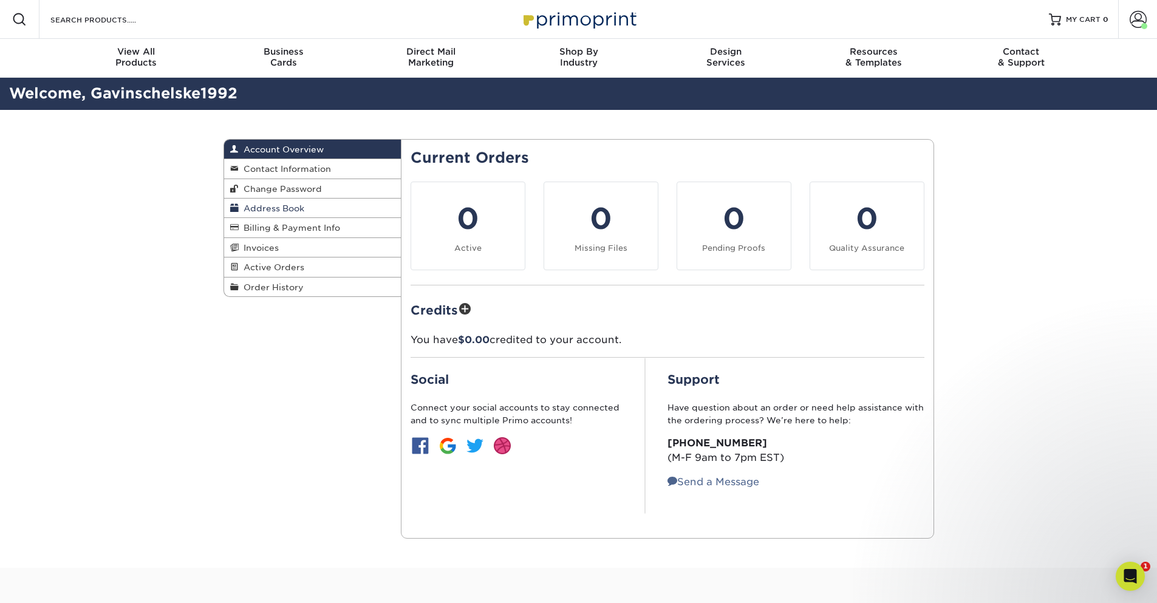
click at [277, 207] on span "Address Book" at bounding box center [272, 208] width 66 height 10
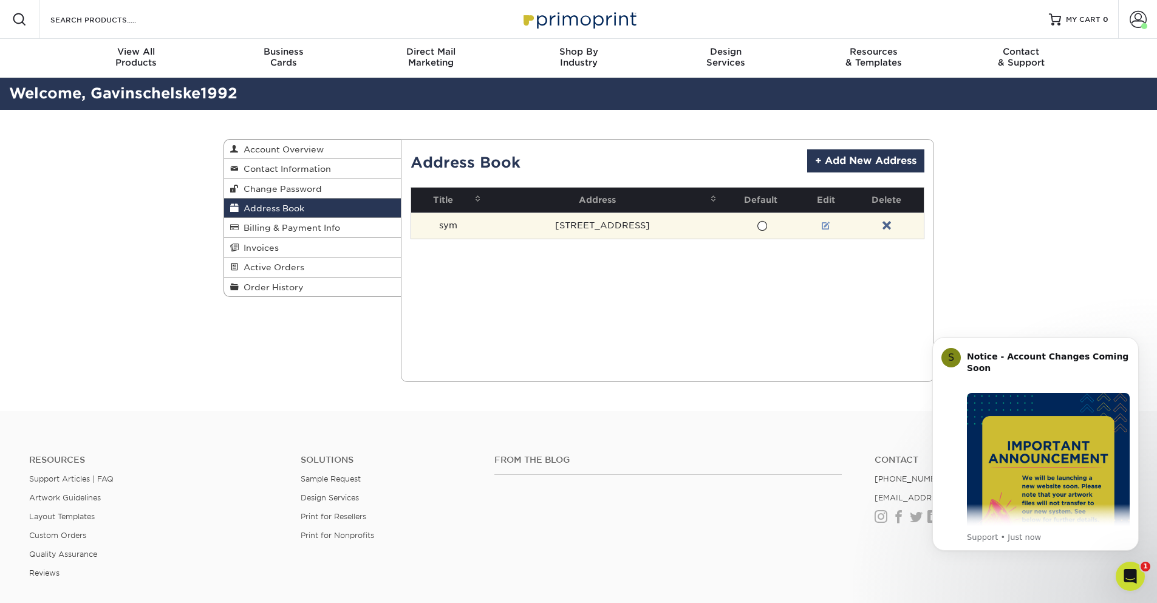
click at [830, 225] on link at bounding box center [826, 226] width 9 height 10
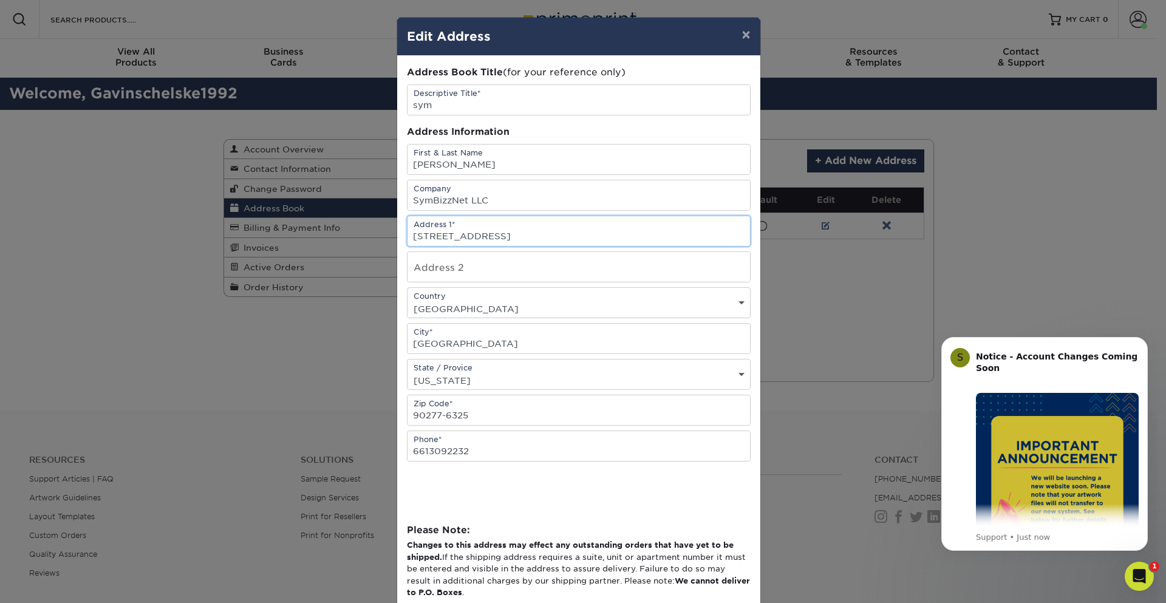
click at [558, 236] on input "[STREET_ADDRESS]" at bounding box center [579, 231] width 343 height 30
type input "343 Palos Verdes Blvd"
type input "Apt 32"
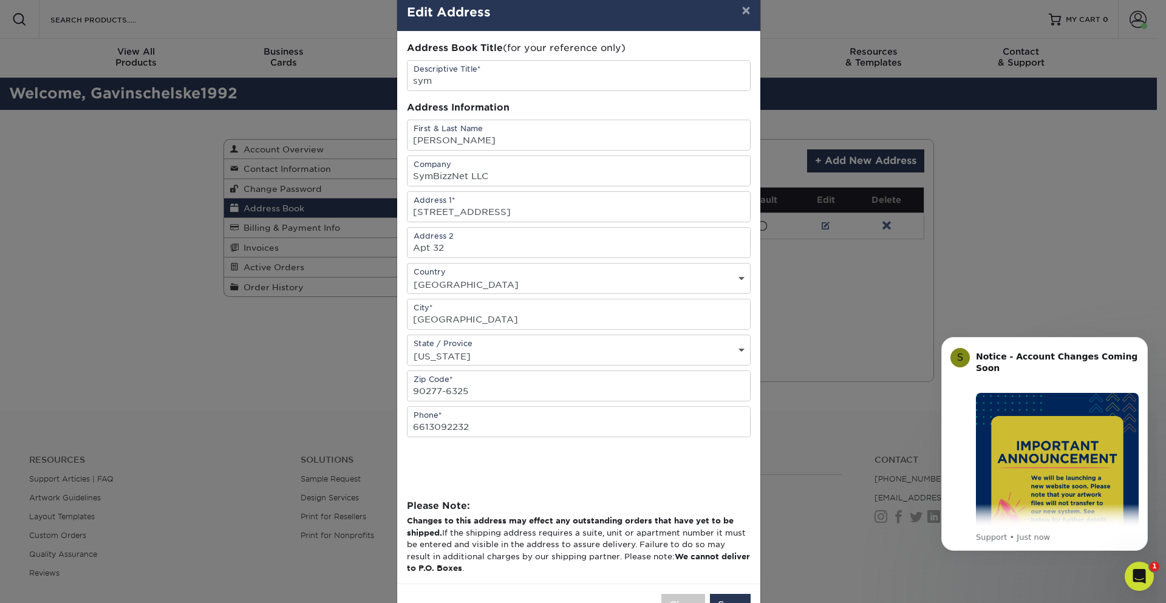
scroll to position [66, 0]
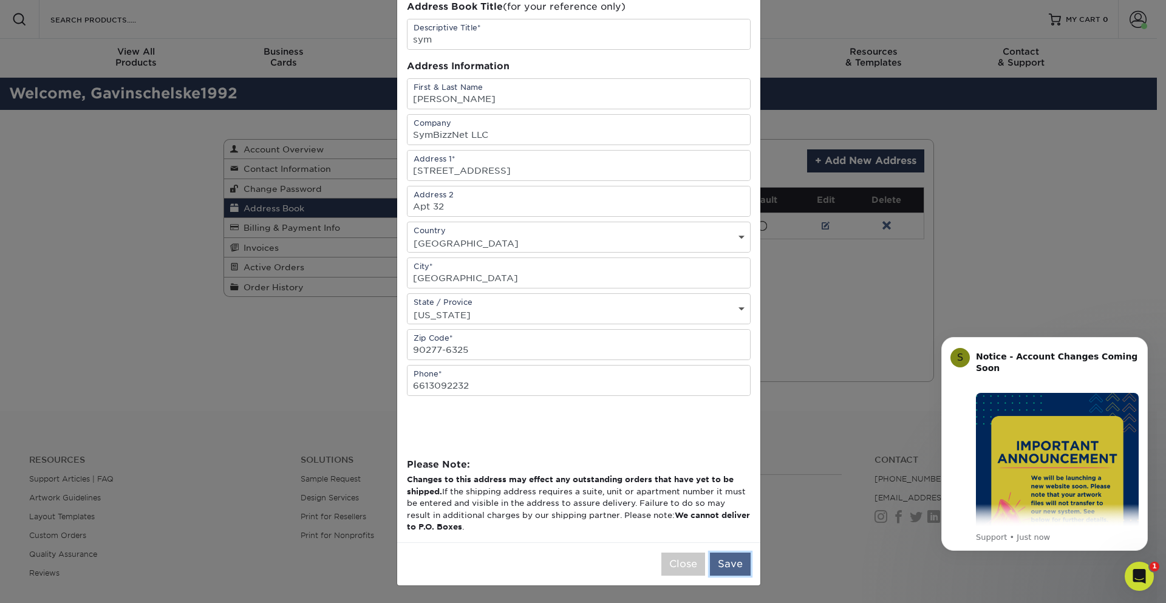
click at [719, 568] on button "Save" at bounding box center [730, 564] width 41 height 23
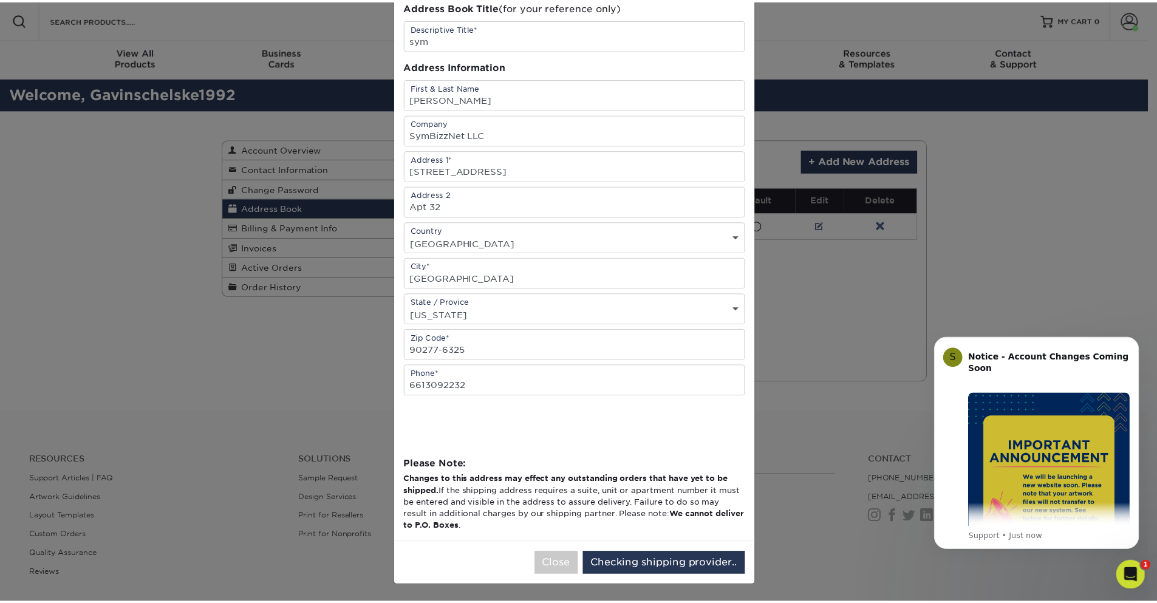
scroll to position [0, 0]
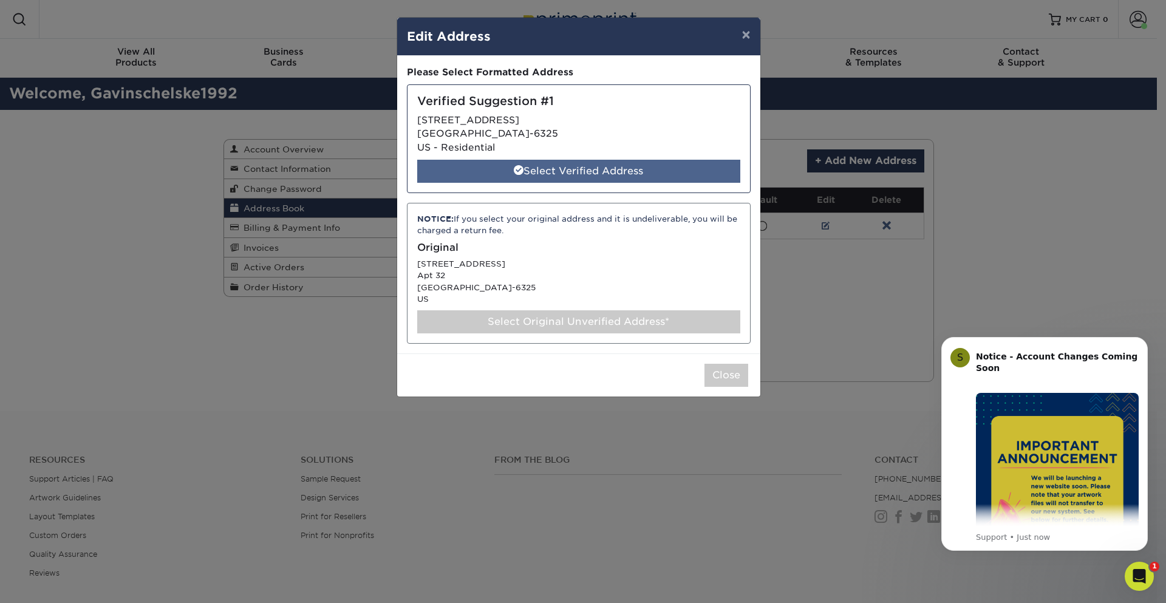
click at [526, 172] on div "Select Verified Address" at bounding box center [578, 171] width 323 height 23
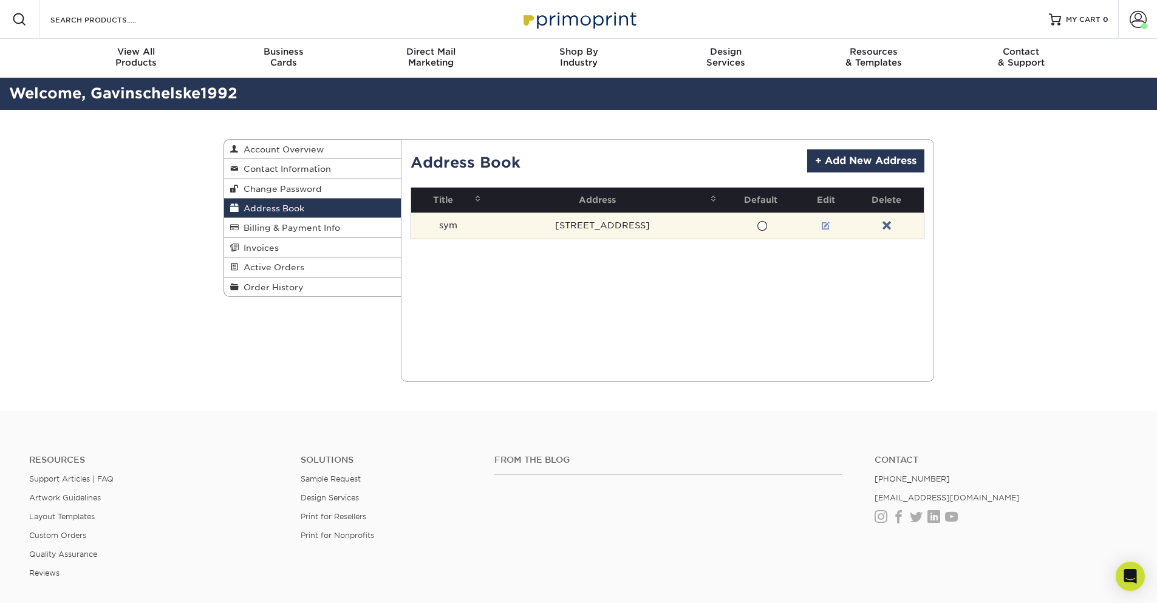
click at [830, 225] on link at bounding box center [826, 226] width 9 height 10
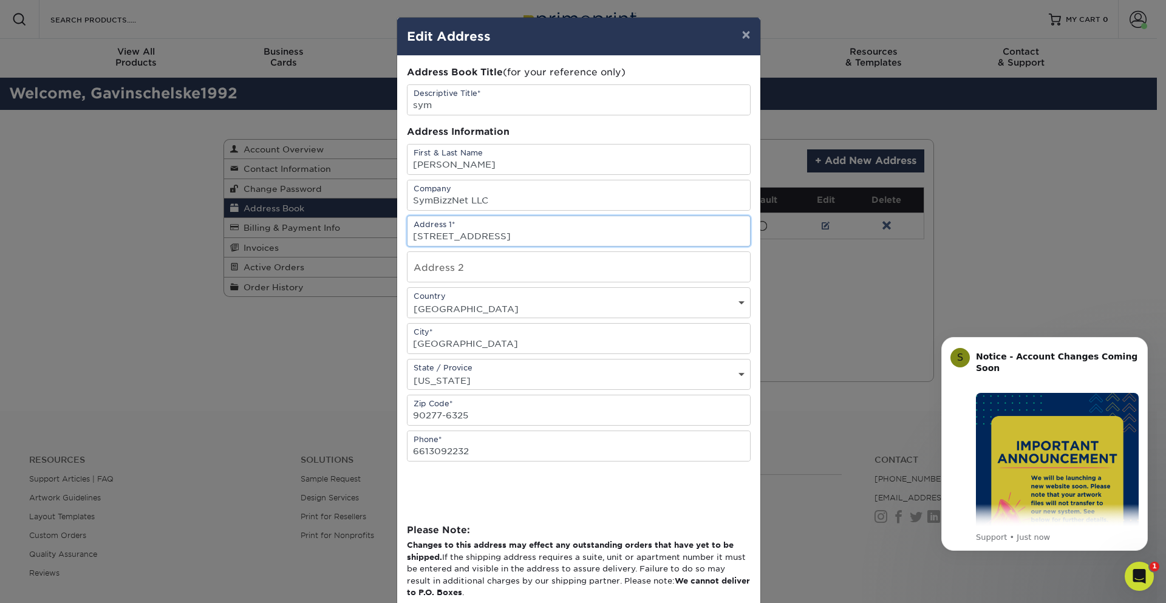
click at [550, 233] on input "[STREET_ADDRESS]" at bounding box center [579, 231] width 343 height 30
type input "[STREET_ADDRESS]"
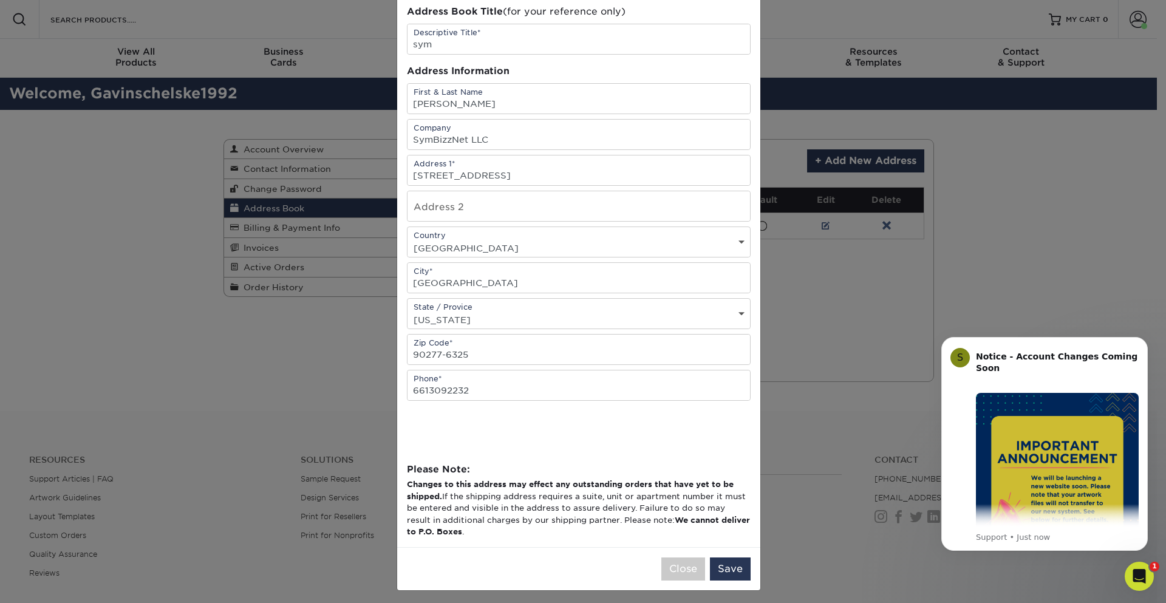
scroll to position [66, 0]
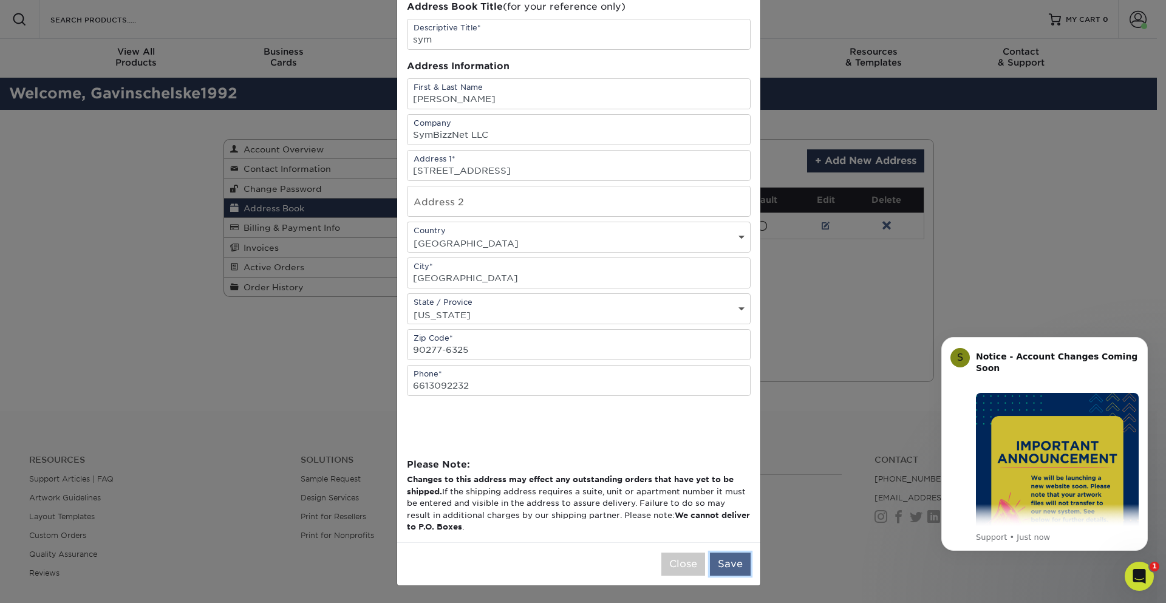
click at [715, 562] on button "Save" at bounding box center [730, 564] width 41 height 23
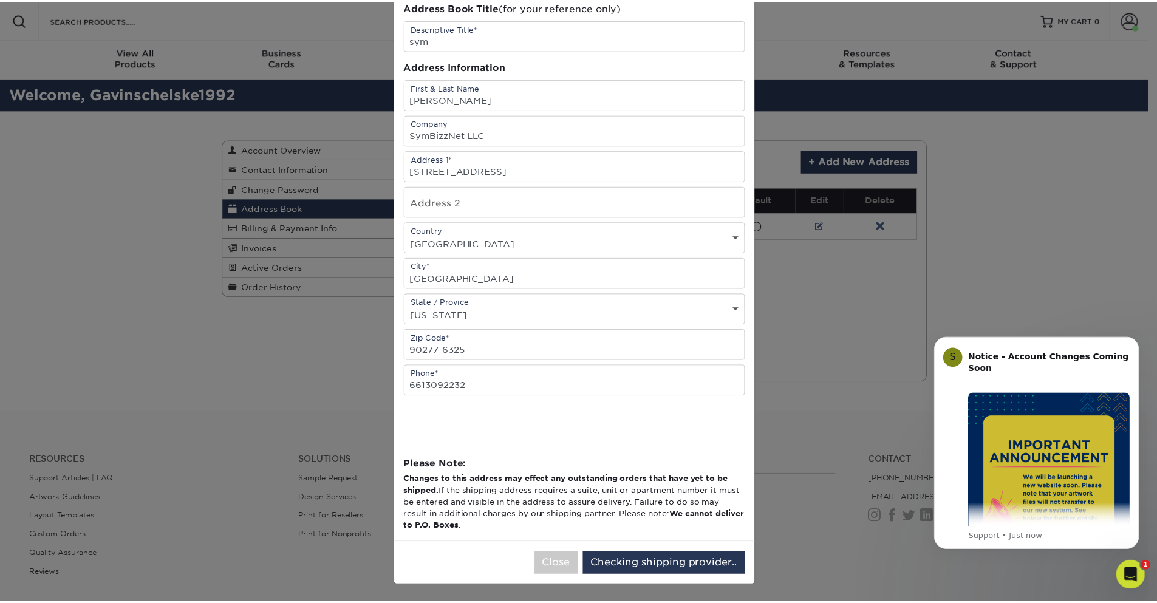
scroll to position [0, 0]
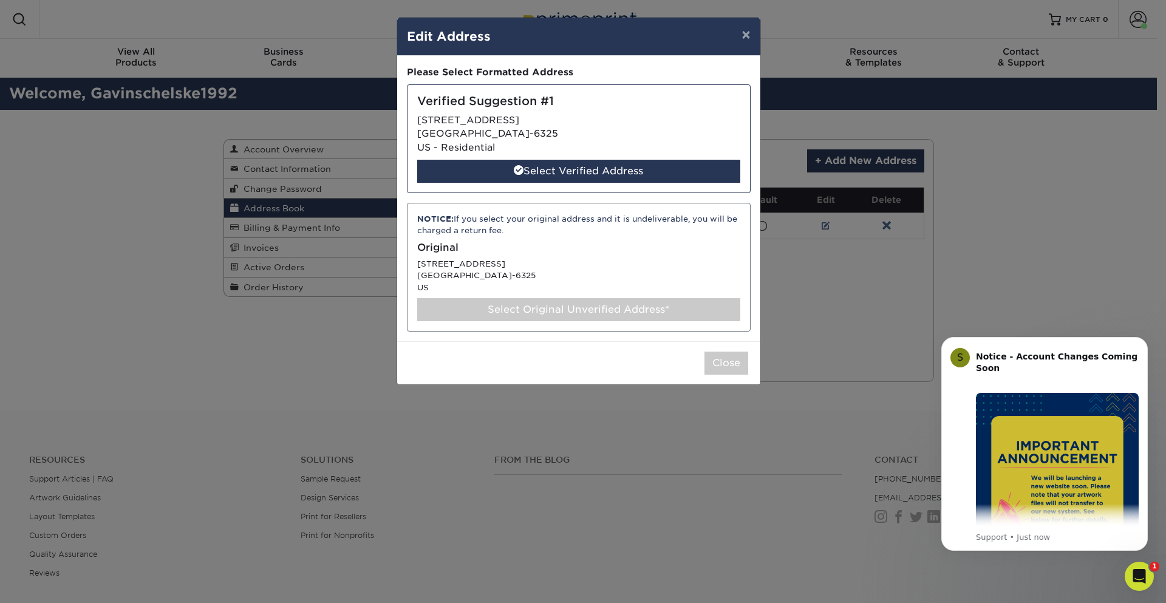
click at [562, 310] on div "Select Original Unverified Address*" at bounding box center [578, 309] width 323 height 23
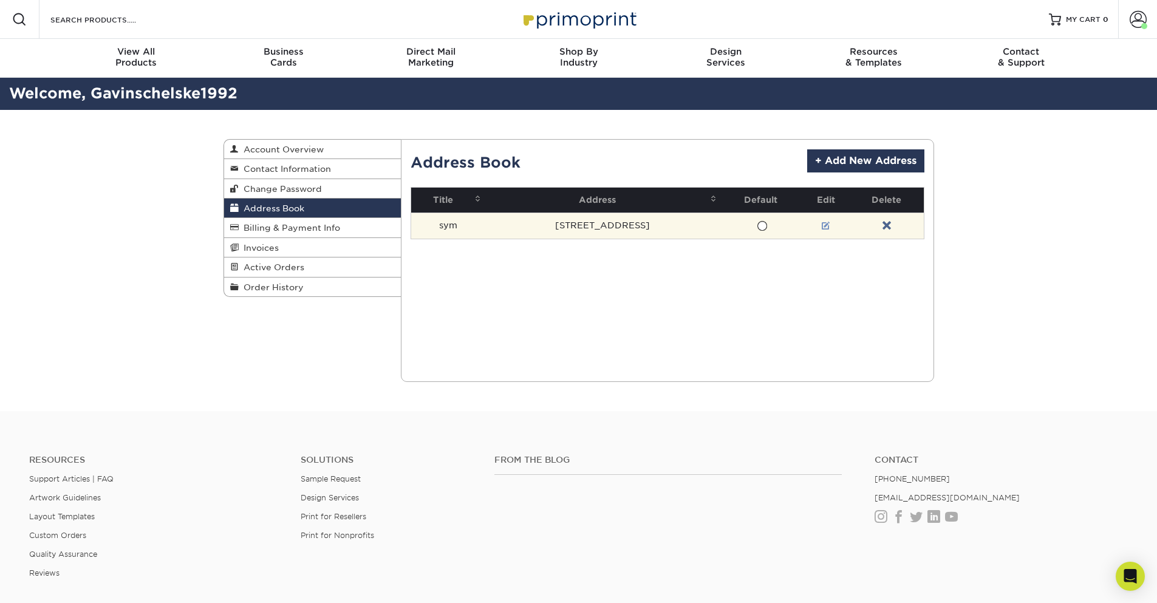
click at [830, 227] on link at bounding box center [826, 226] width 9 height 10
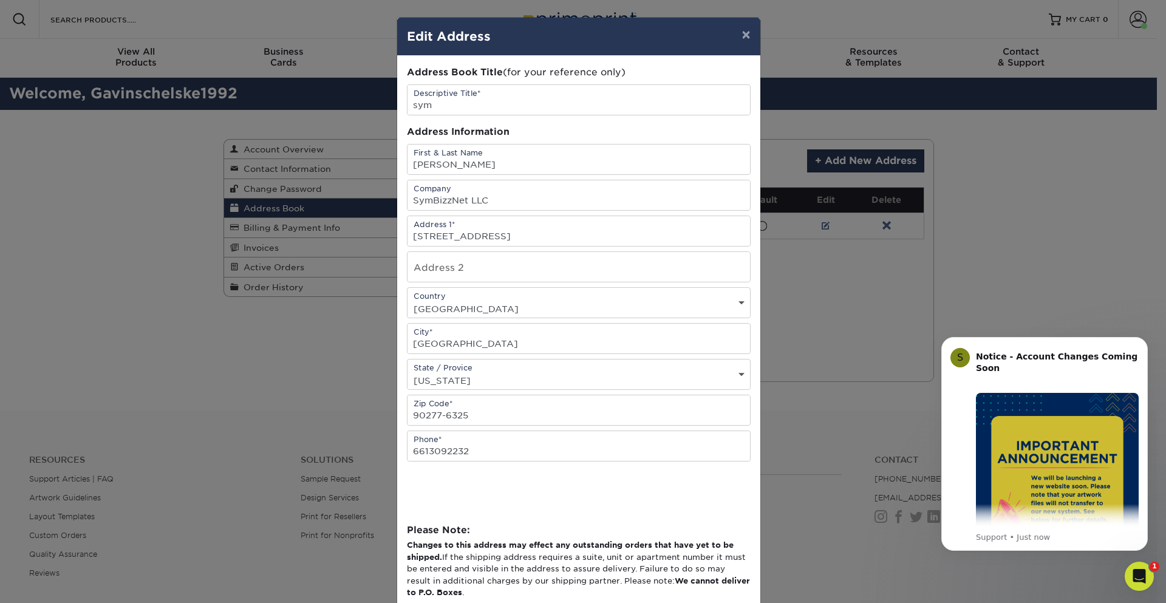
click at [823, 408] on div "× Edit Address Address Book Title (for your reference only) Descriptive Title* …" at bounding box center [583, 301] width 1166 height 603
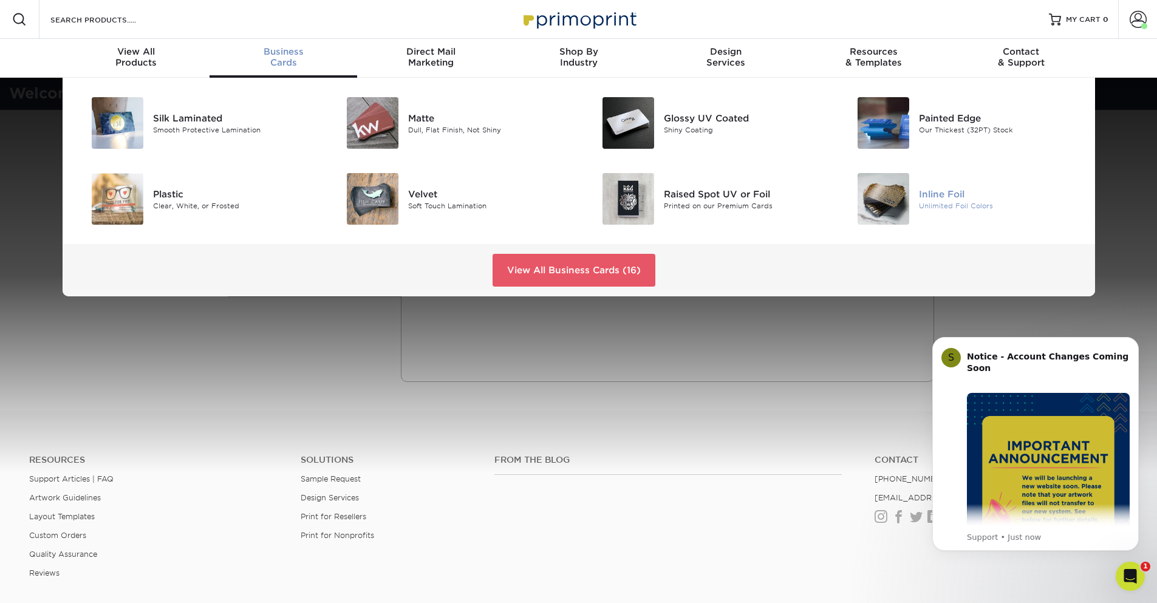
click at [960, 208] on div "Unlimited Foil Colors" at bounding box center [999, 205] width 161 height 10
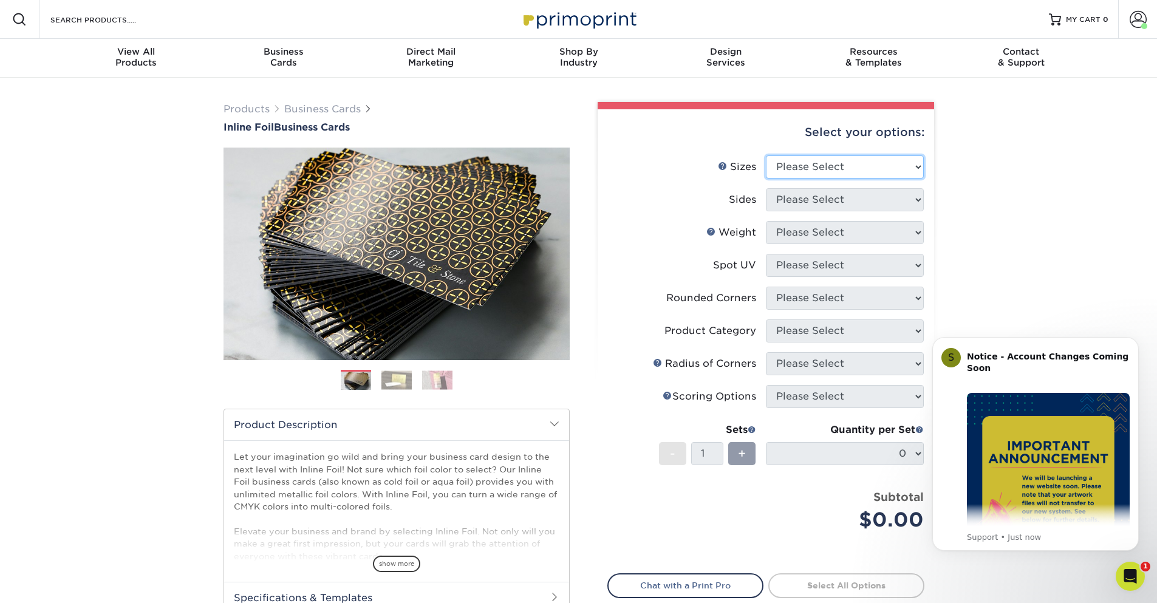
select select "2.00x3.50"
click at [766, 155] on select "Please Select 1.5" x 3.5" - Mini 1.75" x 3.5" - Mini 2" x 2" - Square 2" x 3" -…" at bounding box center [845, 166] width 158 height 23
select select "34527644-b4fd-4ffb-9092-1318eefcd9d9"
click at [766, 188] on select "Please Select Print Both Sides - Foil Back Only Print Both Sides - Foil Both Si…" at bounding box center [845, 199] width 158 height 23
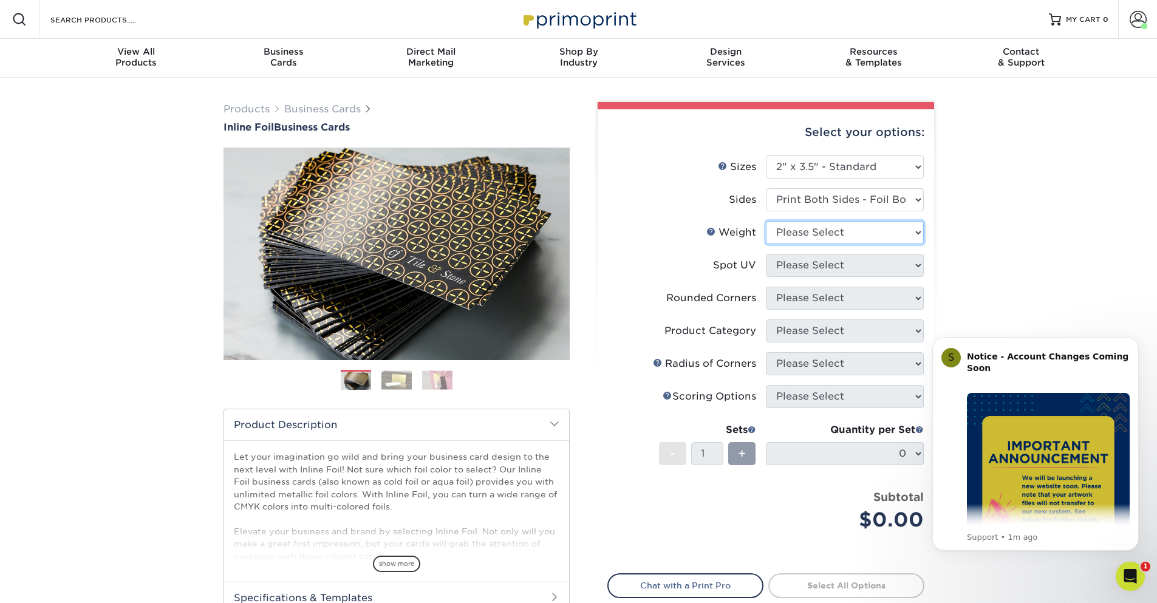
select select "16PT"
click at [766, 221] on select "Please Select 16PT" at bounding box center [845, 232] width 158 height 23
select select "0"
click at [766, 254] on select "Please Select No Spot UV Front and Back (Both Sides) Front Only Back Only" at bounding box center [845, 265] width 158 height 23
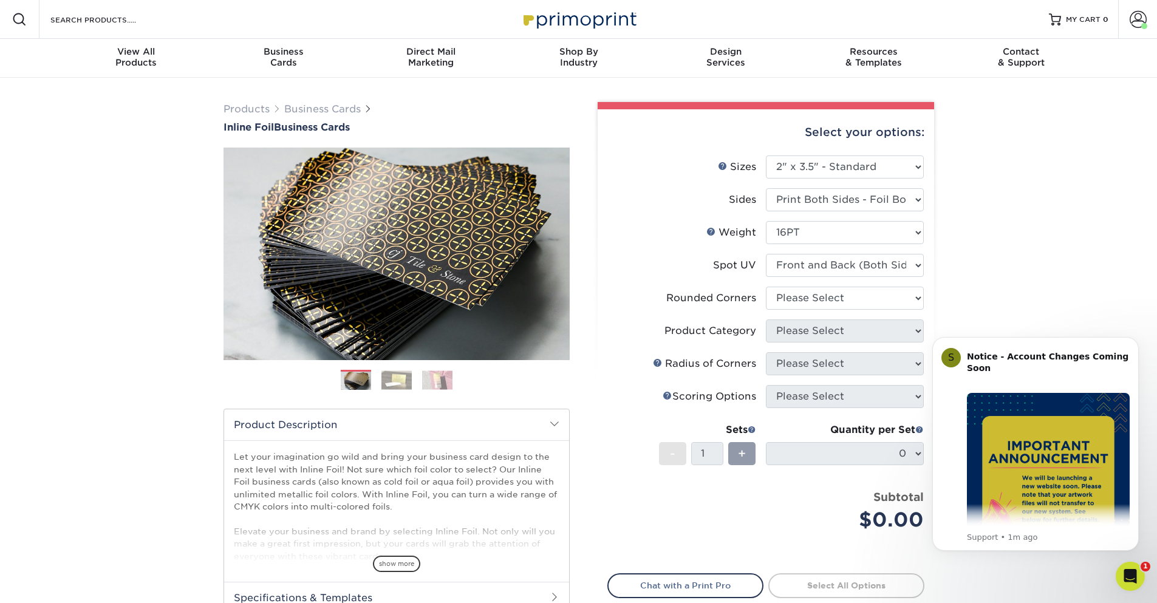
click at [832, 284] on li "Spot UV Please Select No Spot UV Front and Back (Both Sides) Front Only Back On…" at bounding box center [766, 270] width 316 height 33
select select "0"
click at [766, 287] on select "Please Select Yes - Round 2 Corners Yes - Round 4 Corners No" at bounding box center [845, 298] width 158 height 23
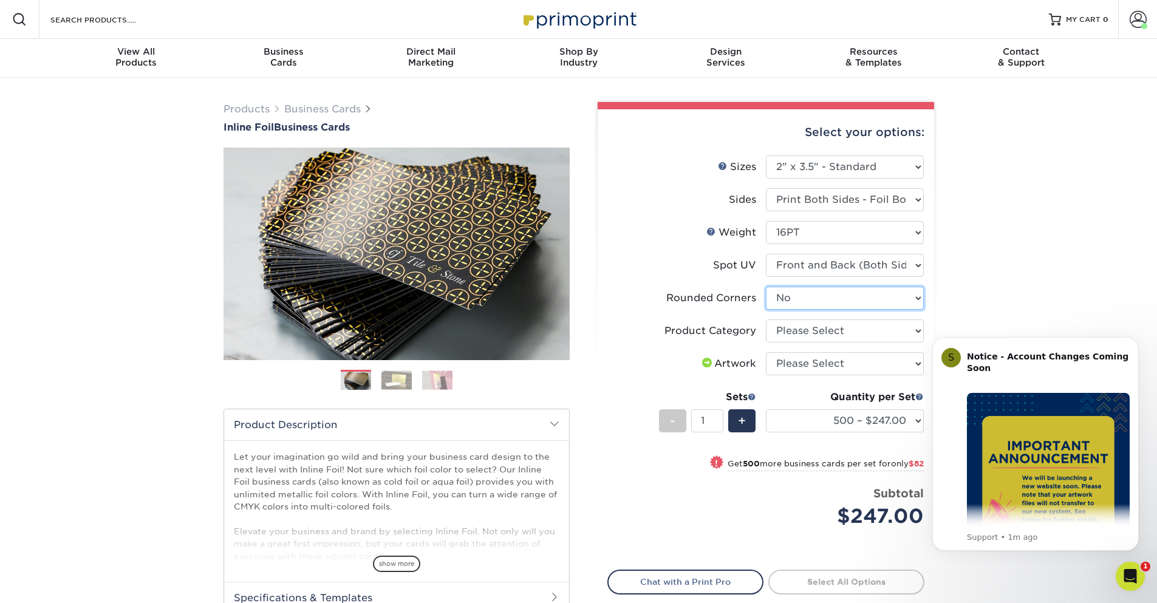
click at [766, 287] on select "Please Select Yes - Round 2 Corners Yes - Round 4 Corners No" at bounding box center [845, 298] width 158 height 23
select select "3b5148f1-0588-4f88-a218-97bcfdce65c1"
click at [766, 319] on select "Please Select Business Cards" at bounding box center [845, 330] width 158 height 23
select select "upload"
click at [766, 352] on select "Please Select I will upload files I need a design - $100" at bounding box center [845, 363] width 158 height 23
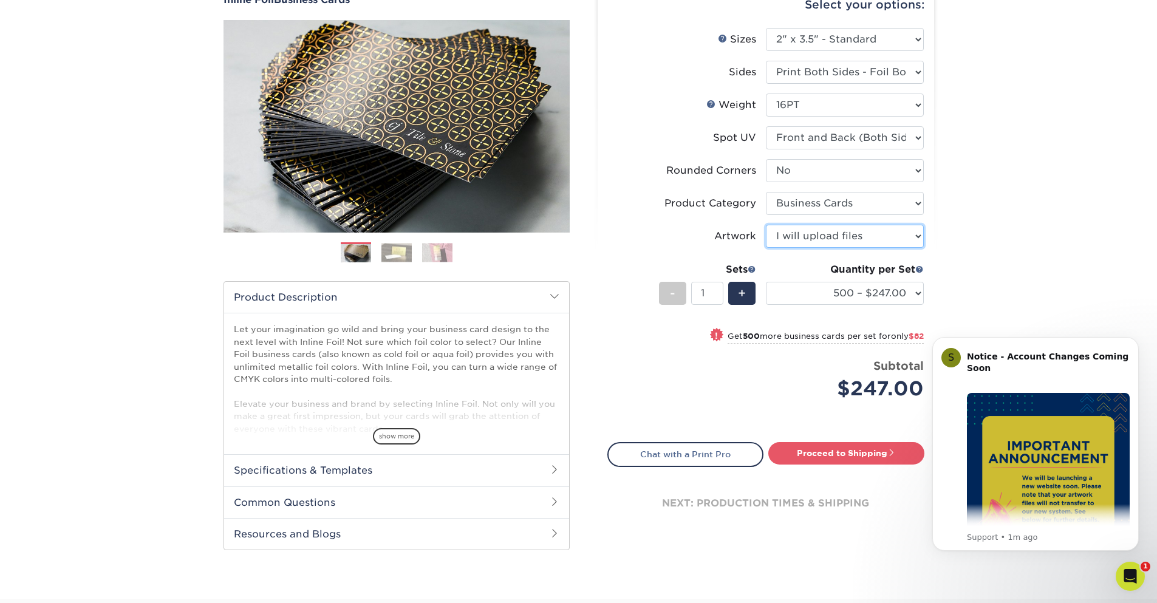
scroll to position [146, 0]
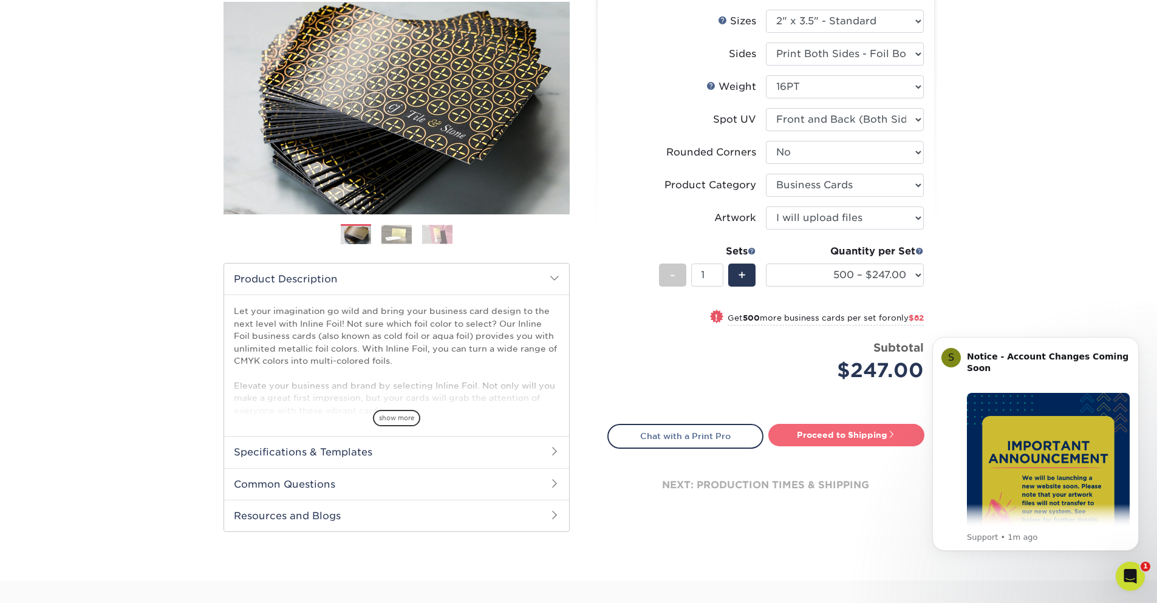
click at [839, 433] on link "Proceed to Shipping" at bounding box center [846, 435] width 156 height 22
type input "Set 1"
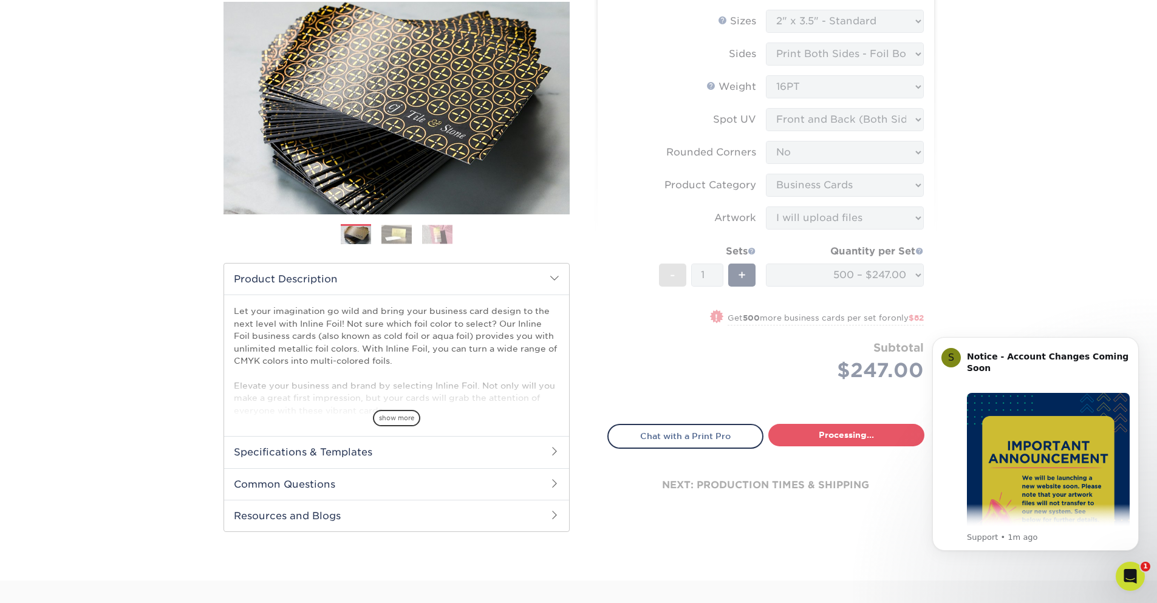
select select "cfd6dd33-ec58-4860-97ee-82685a2efcc3"
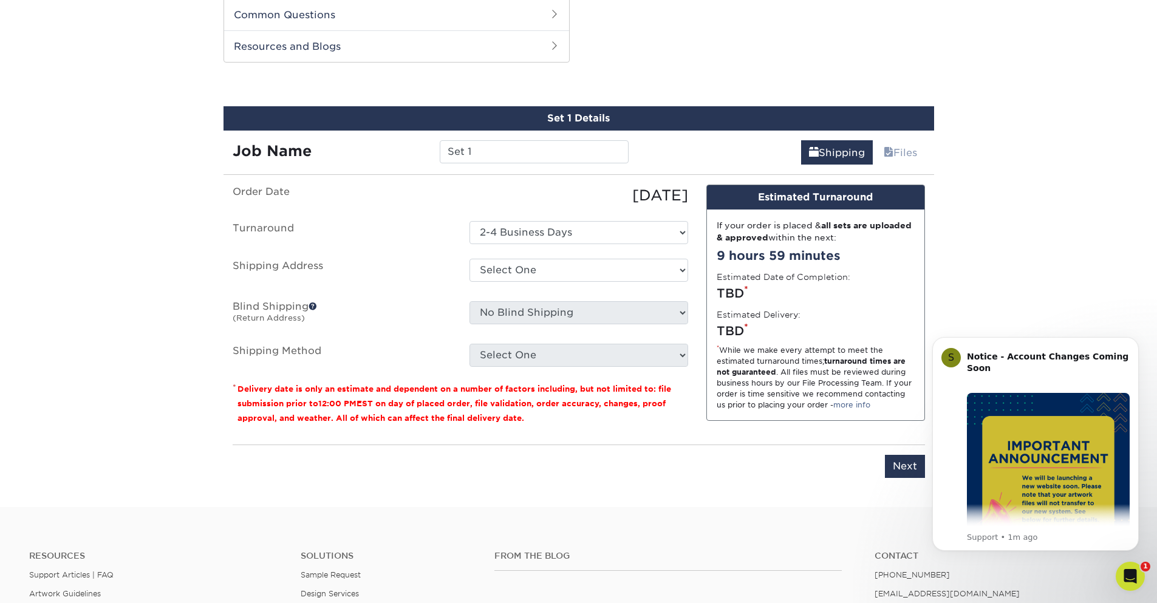
scroll to position [618, 0]
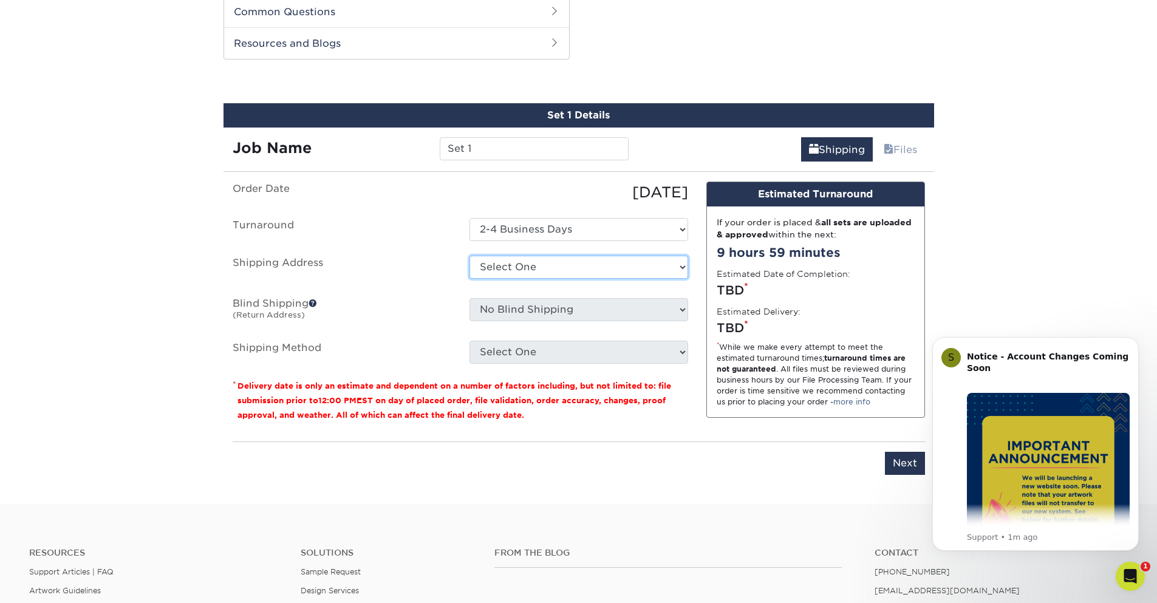
select select "285381"
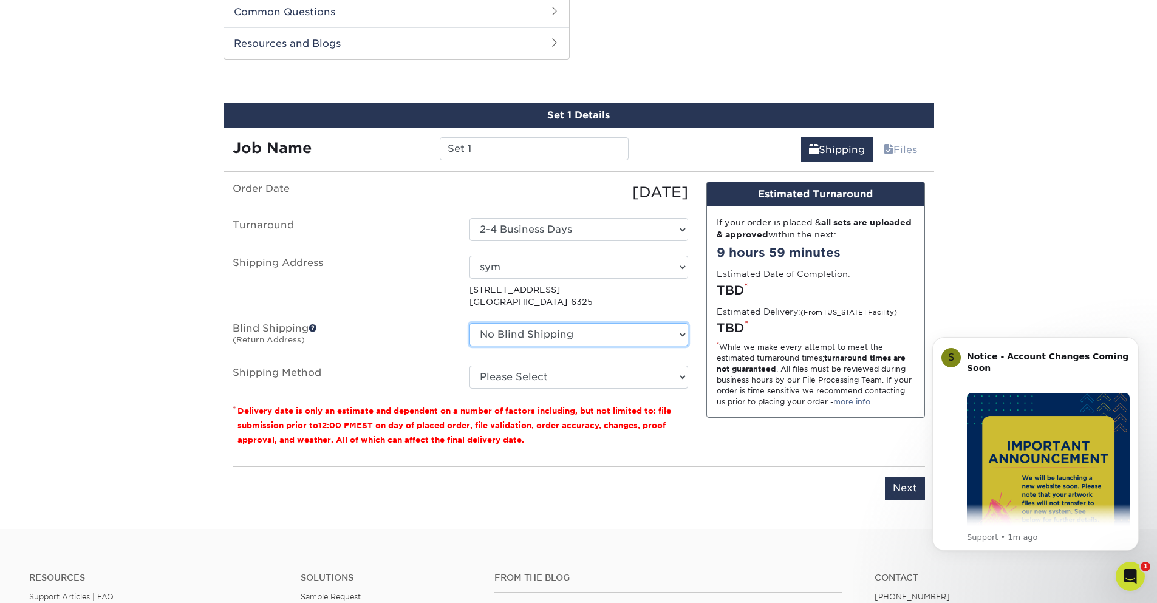
drag, startPoint x: 589, startPoint y: 338, endPoint x: 389, endPoint y: 315, distance: 200.5
click at [397, 310] on ul "Order Date [DATE] [GEOGRAPHIC_DATA] Select One 2-4 Business Days Shipping Addre…" at bounding box center [461, 285] width 456 height 207
click at [315, 330] on span at bounding box center [313, 328] width 9 height 9
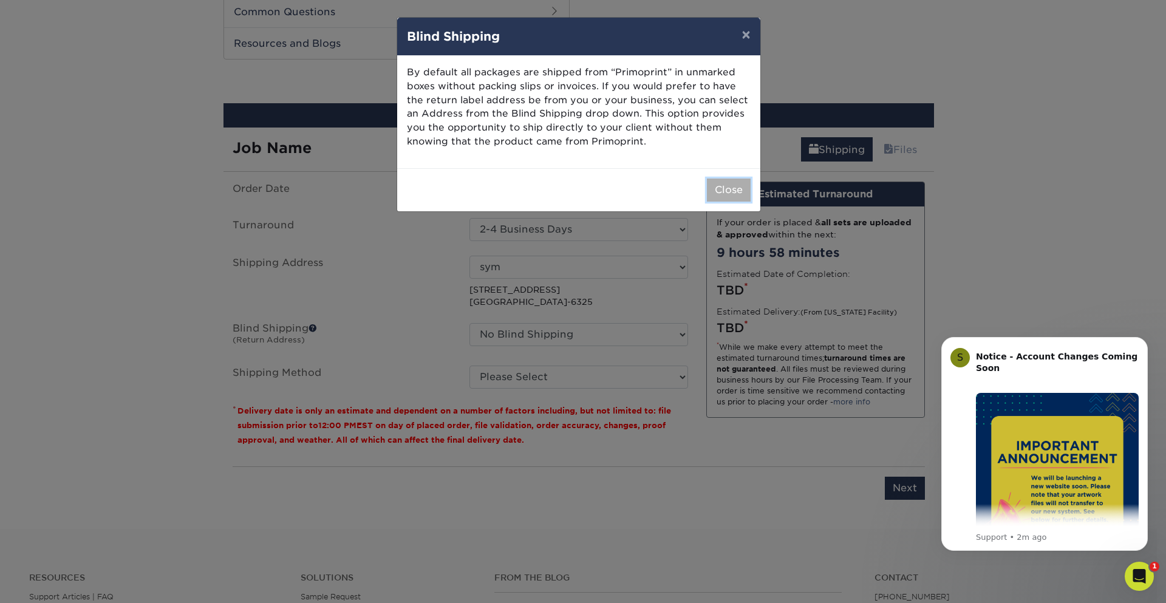
click at [737, 188] on button "Close" at bounding box center [729, 190] width 44 height 23
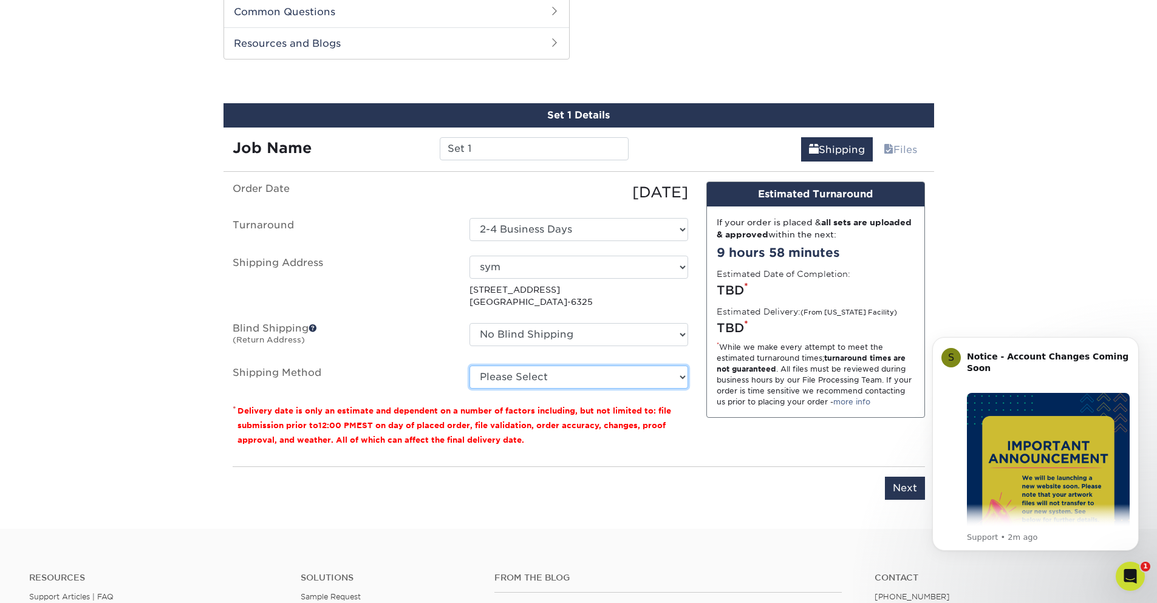
select select "03"
click at [469, 366] on select "Please Select Ground Shipping (+$8.96) 3 Day Shipping Service (+$20.04) 2 Day A…" at bounding box center [578, 377] width 219 height 23
click at [683, 443] on p "* Delivery date is only an estimate and dependent on a number of factors includ…" at bounding box center [461, 425] width 456 height 44
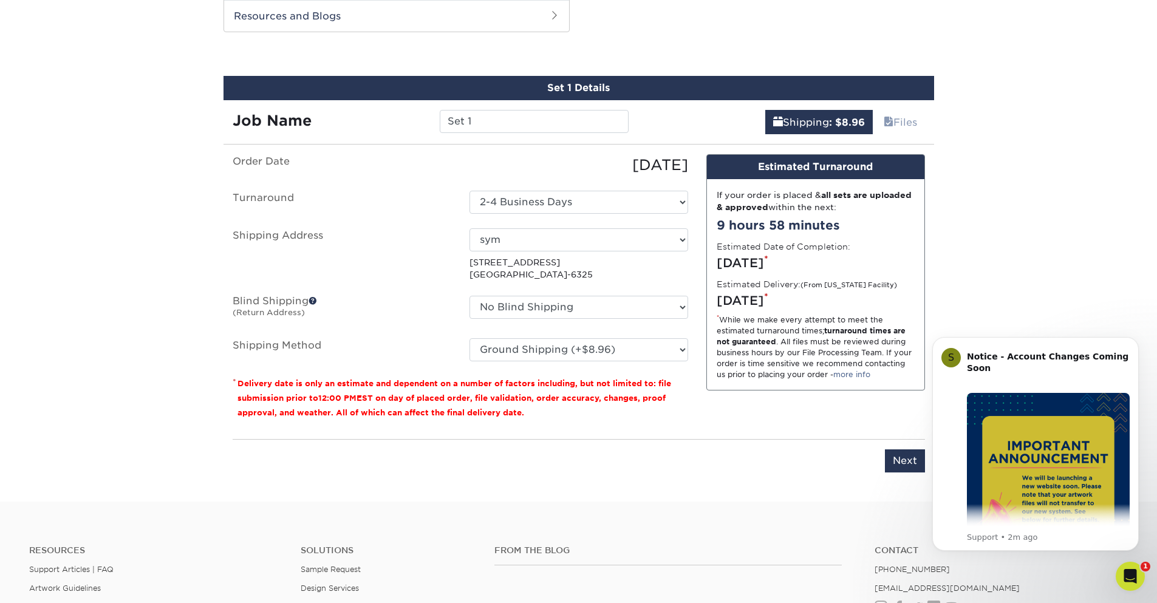
scroll to position [764, 0]
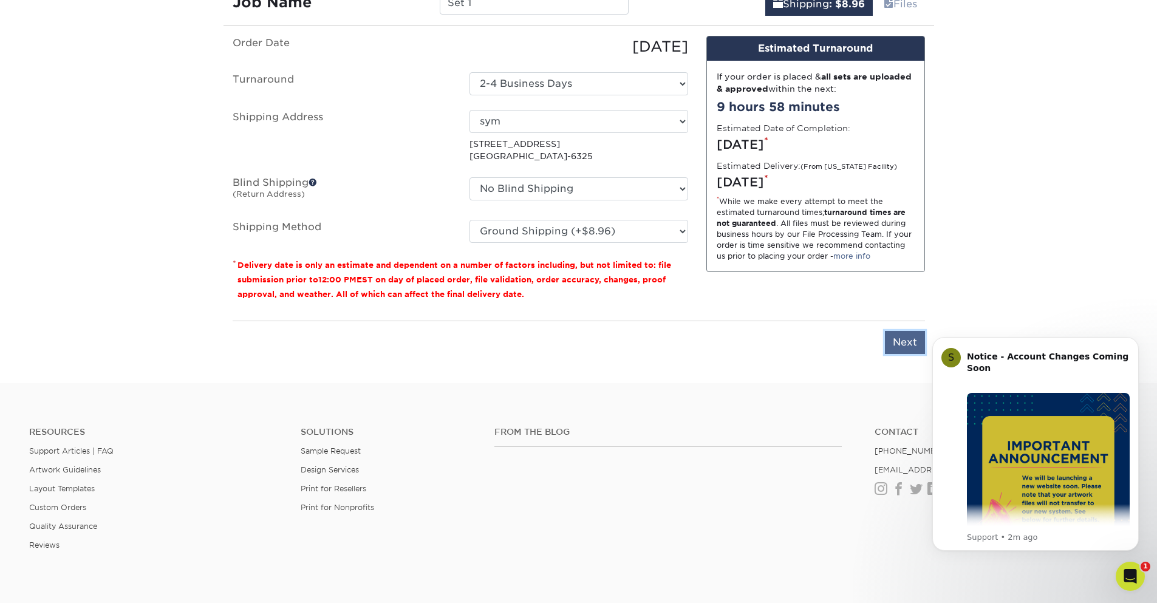
click at [900, 344] on input "Next" at bounding box center [905, 342] width 40 height 23
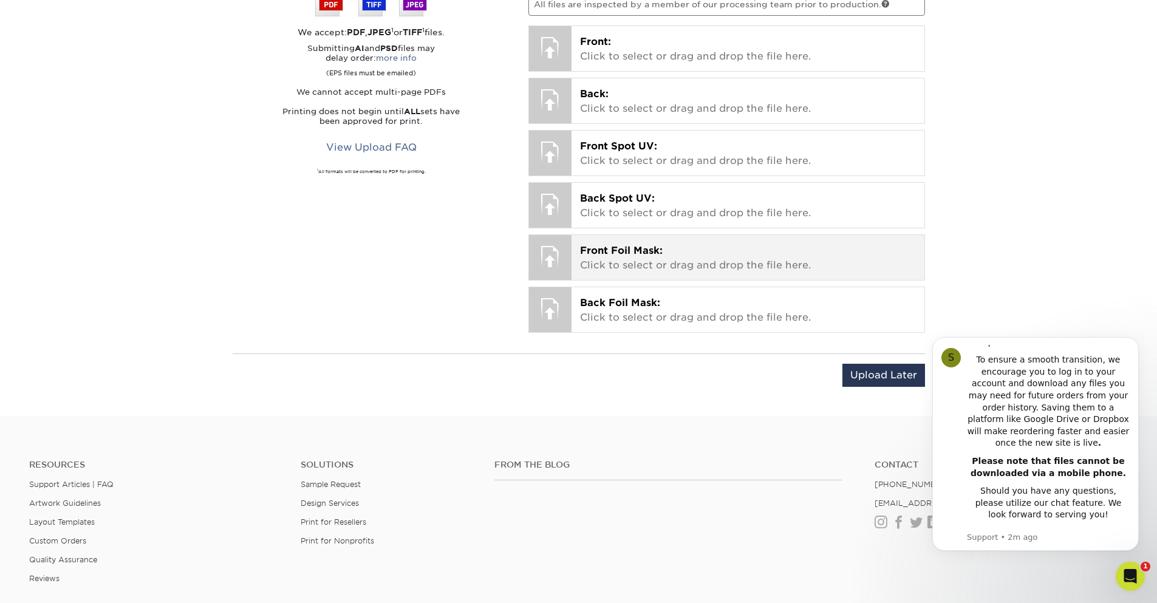
scroll to position [796, 0]
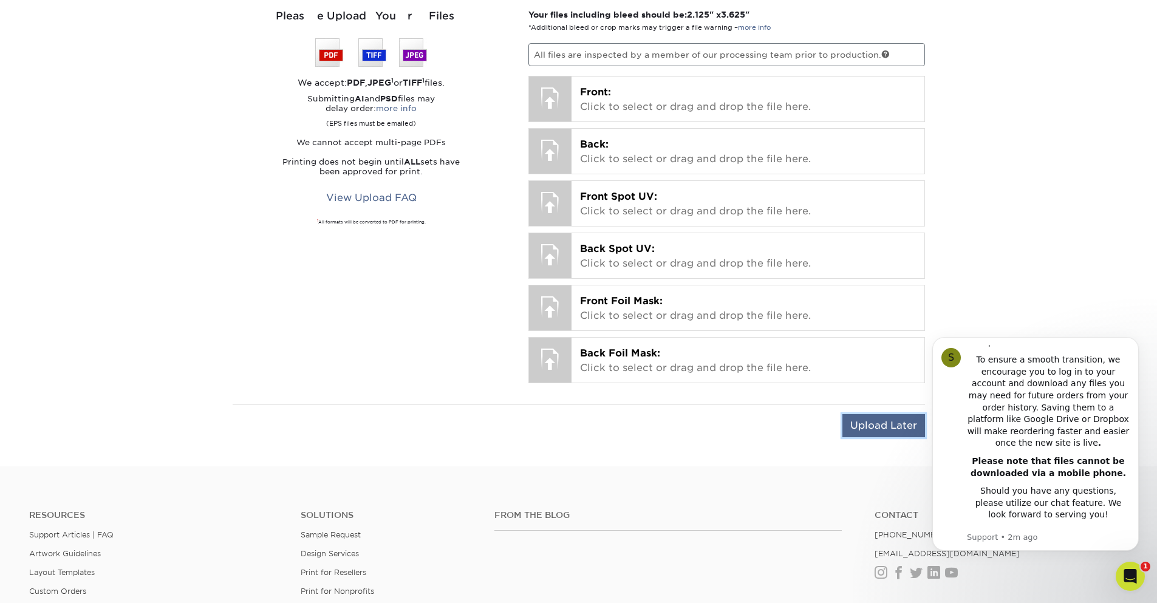
click at [884, 430] on input "Upload Later" at bounding box center [883, 425] width 83 height 23
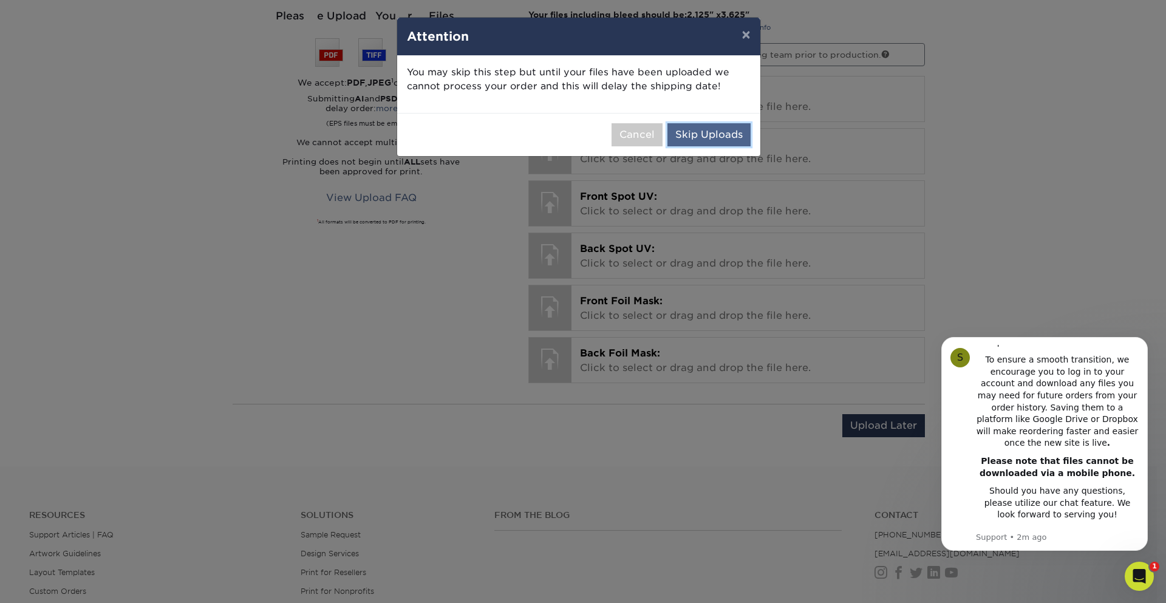
click at [703, 138] on button "Skip Uploads" at bounding box center [708, 134] width 83 height 23
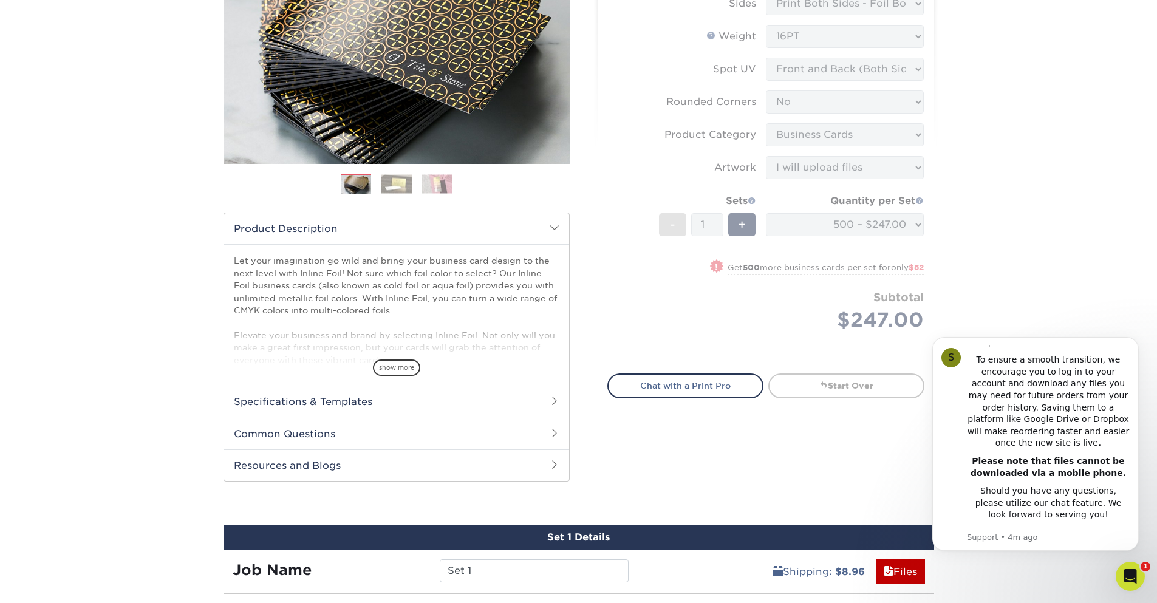
scroll to position [182, 0]
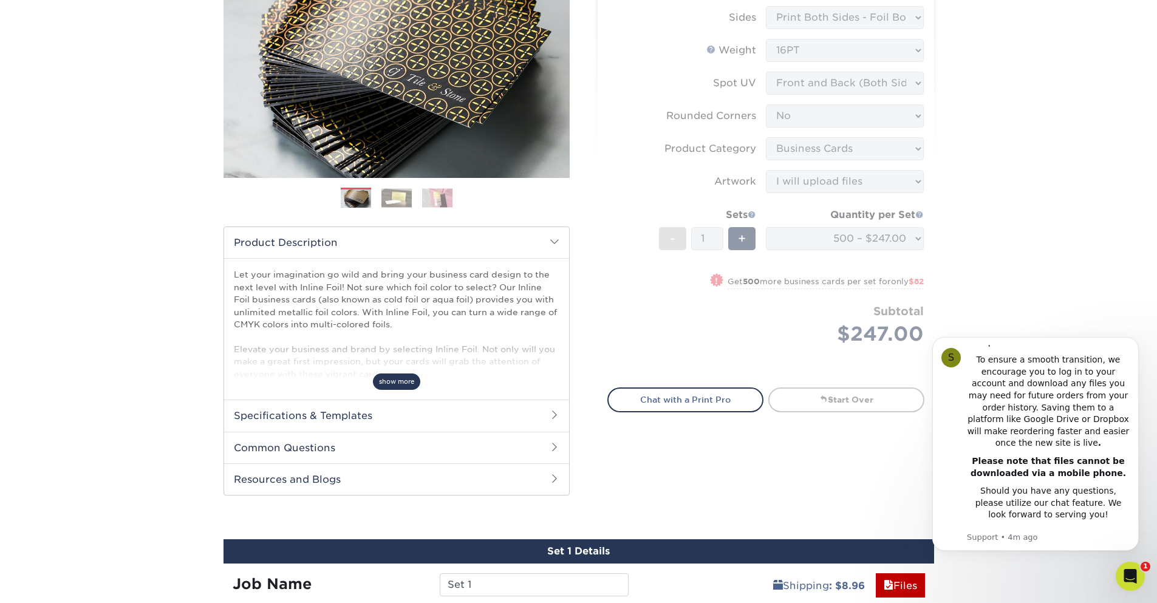
click at [382, 383] on span "show more" at bounding box center [396, 382] width 47 height 16
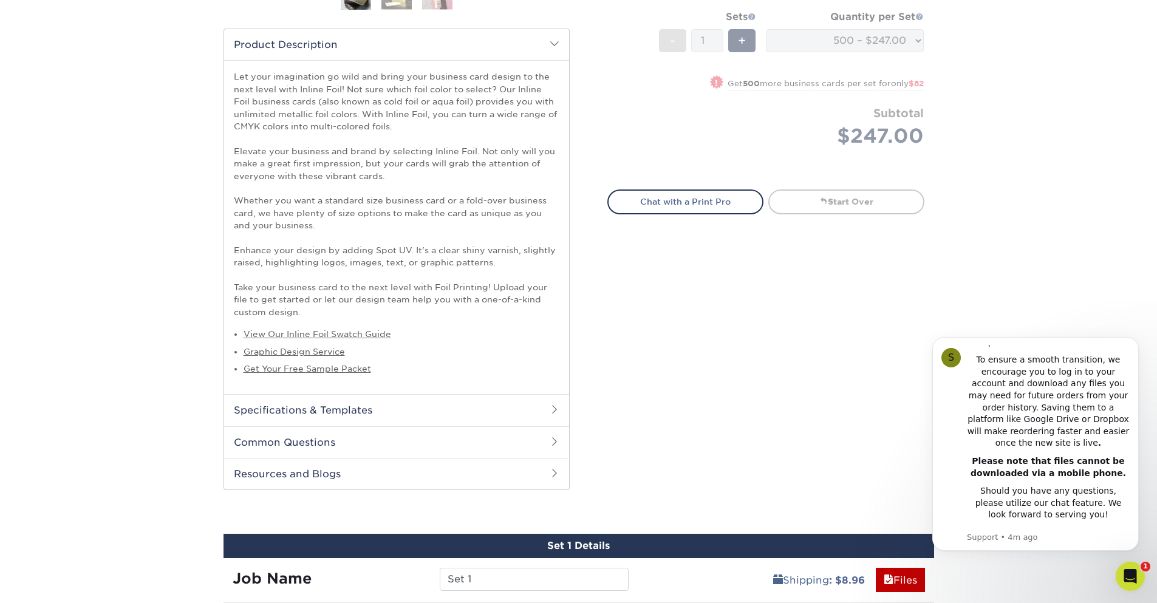
scroll to position [401, 0]
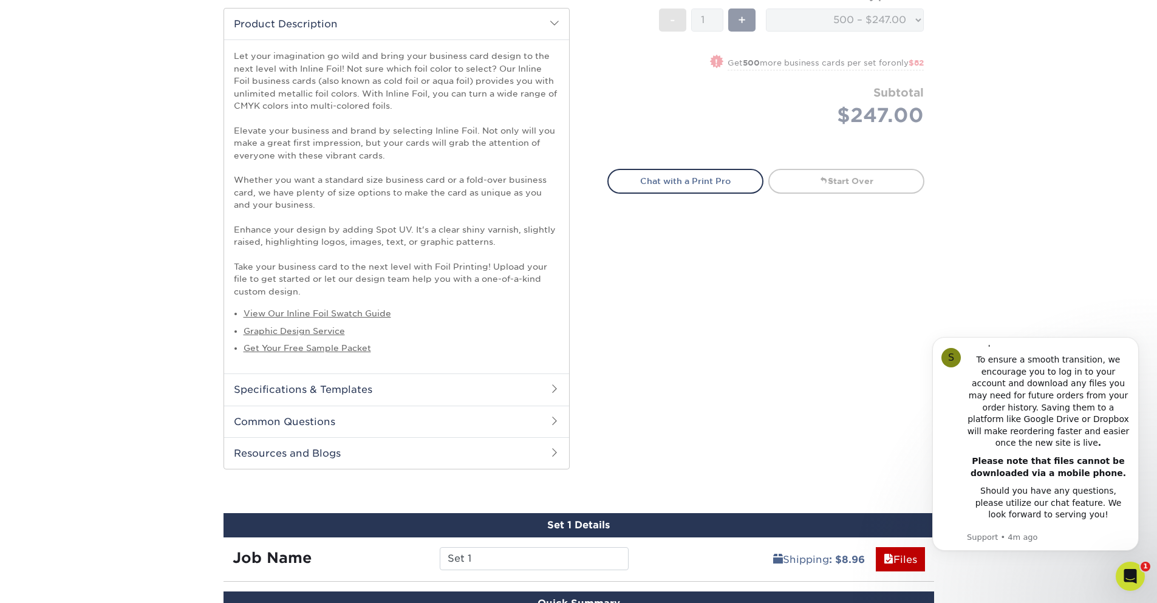
click at [317, 385] on h2 "Specifications & Templates" at bounding box center [396, 390] width 345 height 32
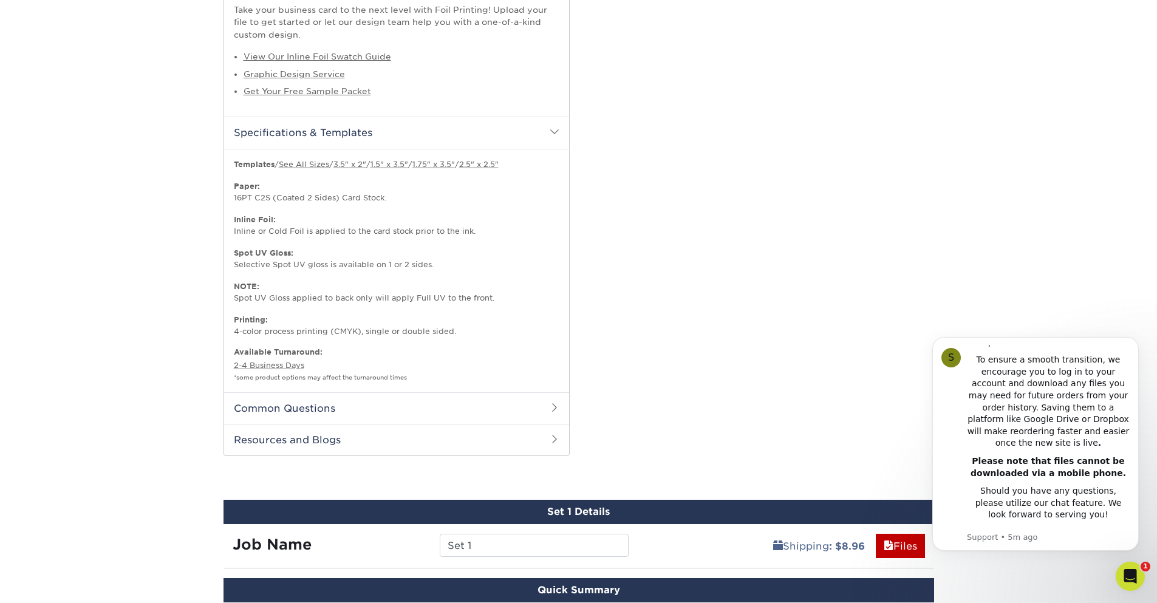
scroll to position [765, 0]
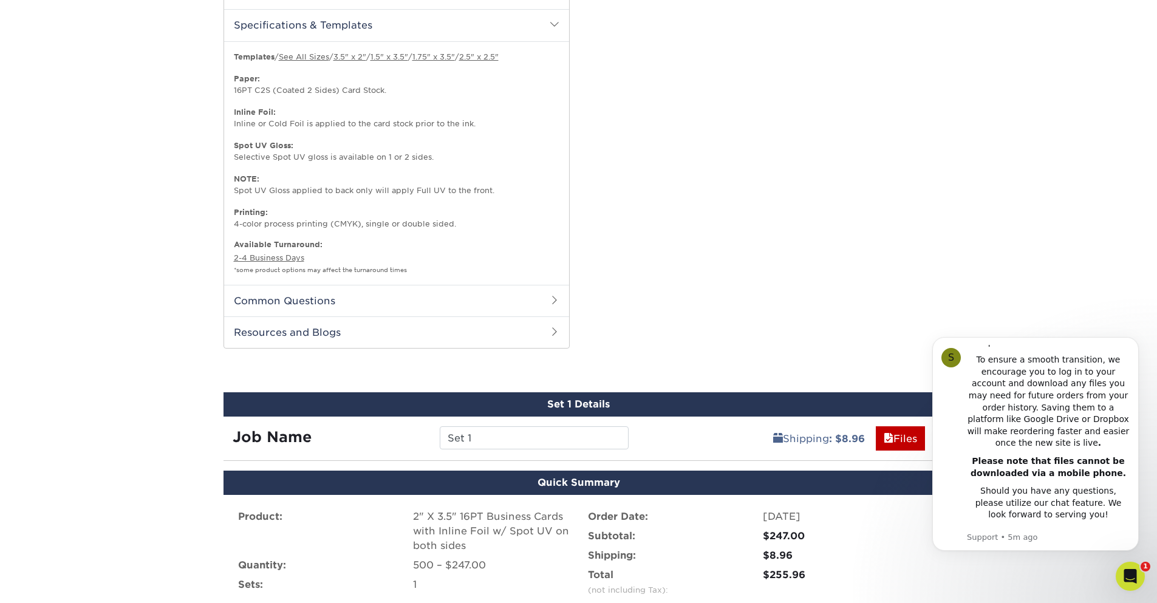
click at [327, 309] on h2 "Common Questions" at bounding box center [396, 301] width 345 height 32
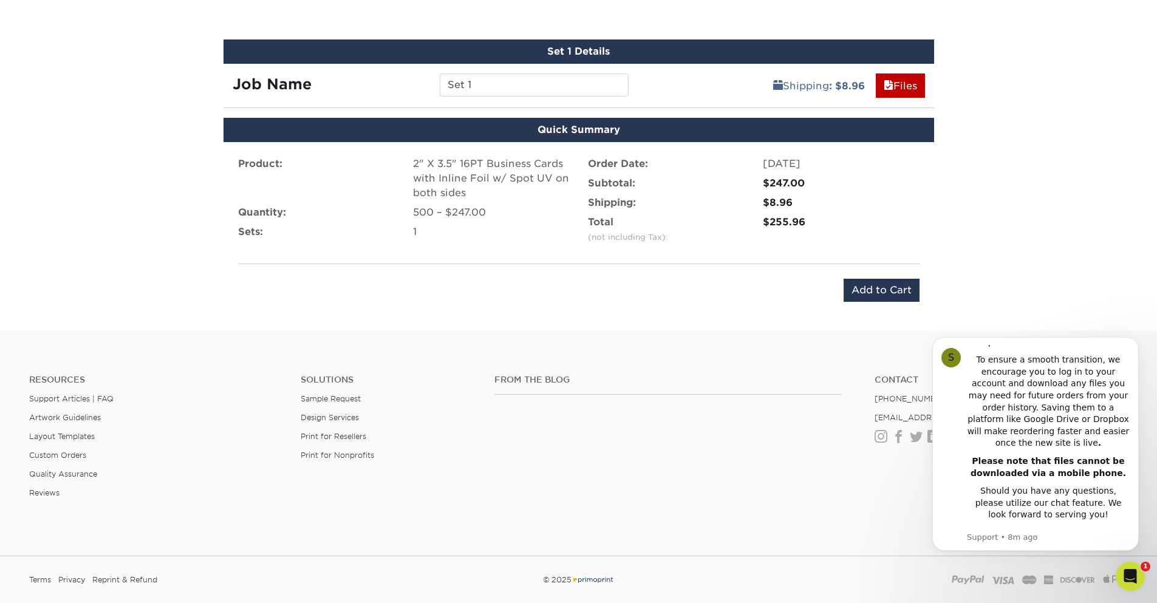
scroll to position [918, 0]
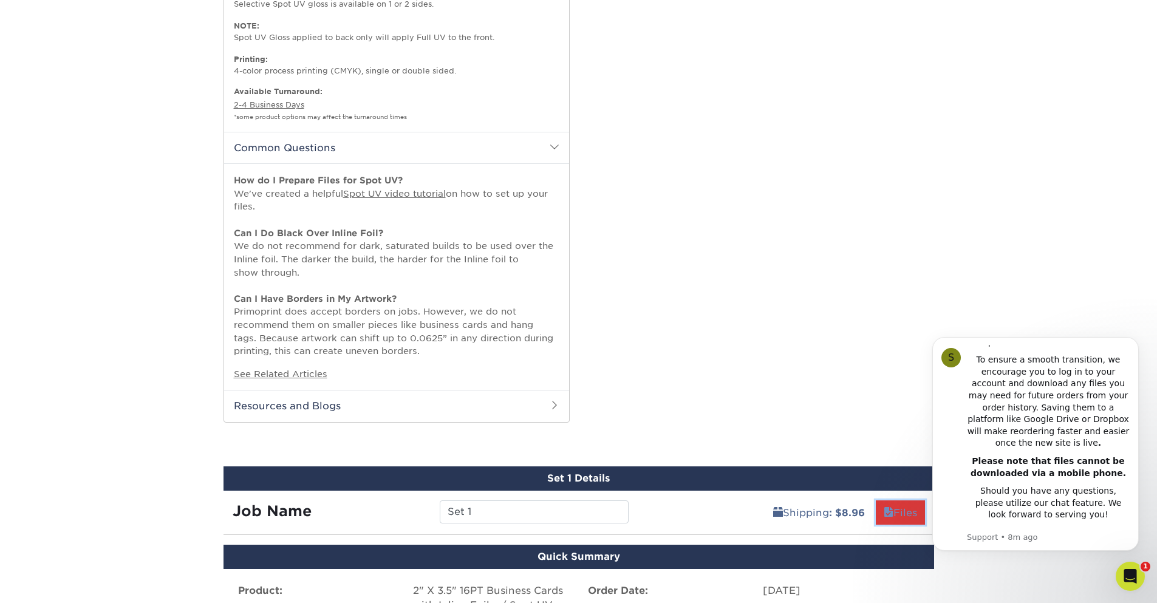
click at [902, 509] on link "Files" at bounding box center [900, 512] width 49 height 24
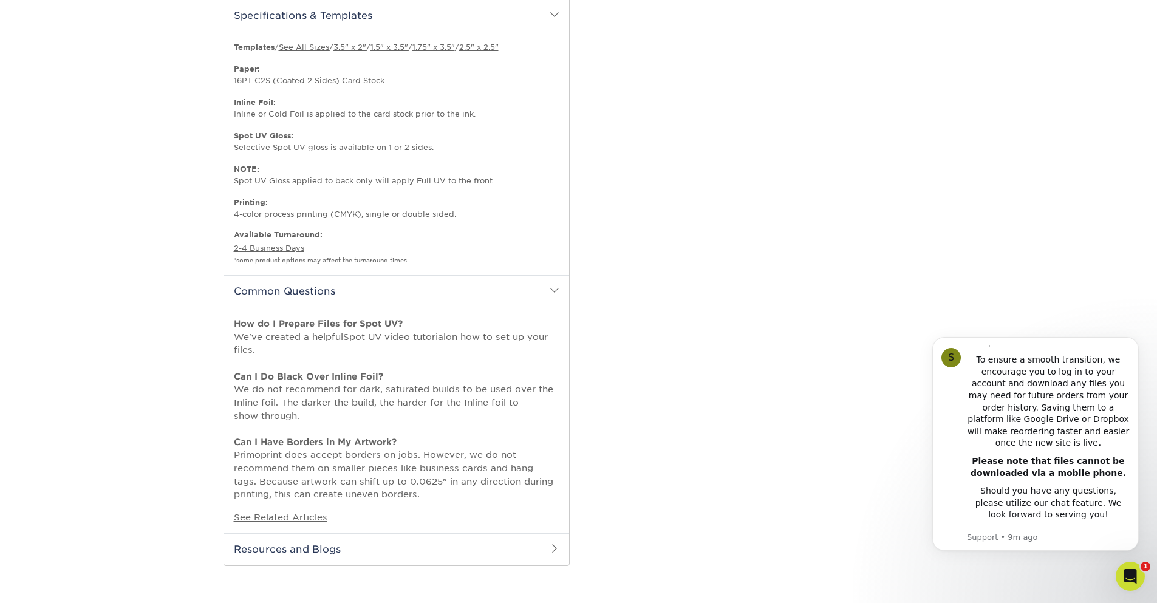
scroll to position [773, 0]
click at [323, 550] on h2 "Resources and Blogs" at bounding box center [396, 552] width 345 height 32
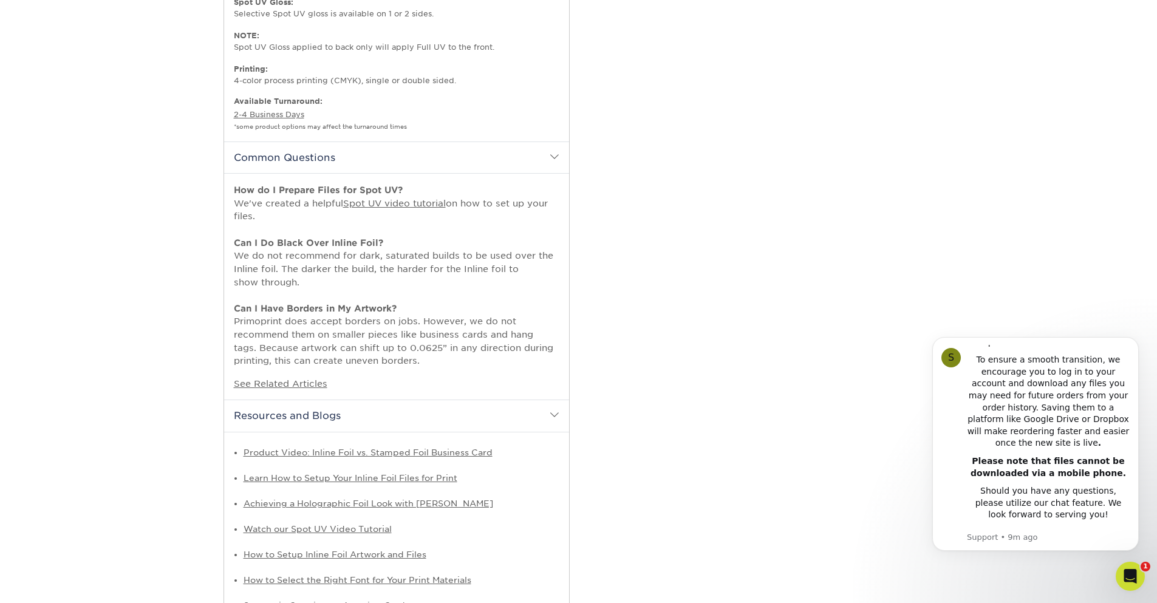
scroll to position [1137, 0]
